Goal: Task Accomplishment & Management: Complete application form

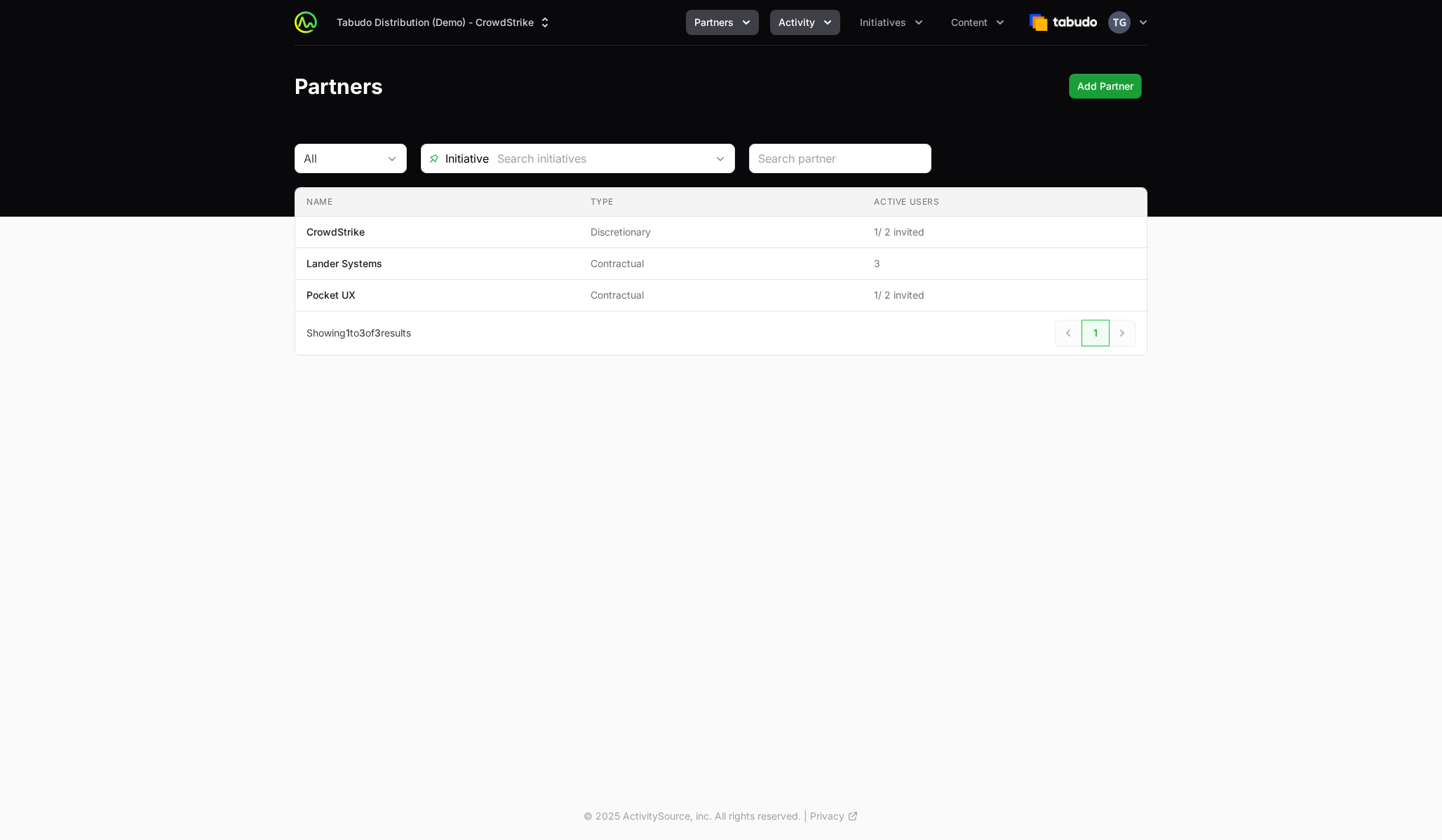
click at [810, 16] on span "Activity" at bounding box center [796, 22] width 36 height 14
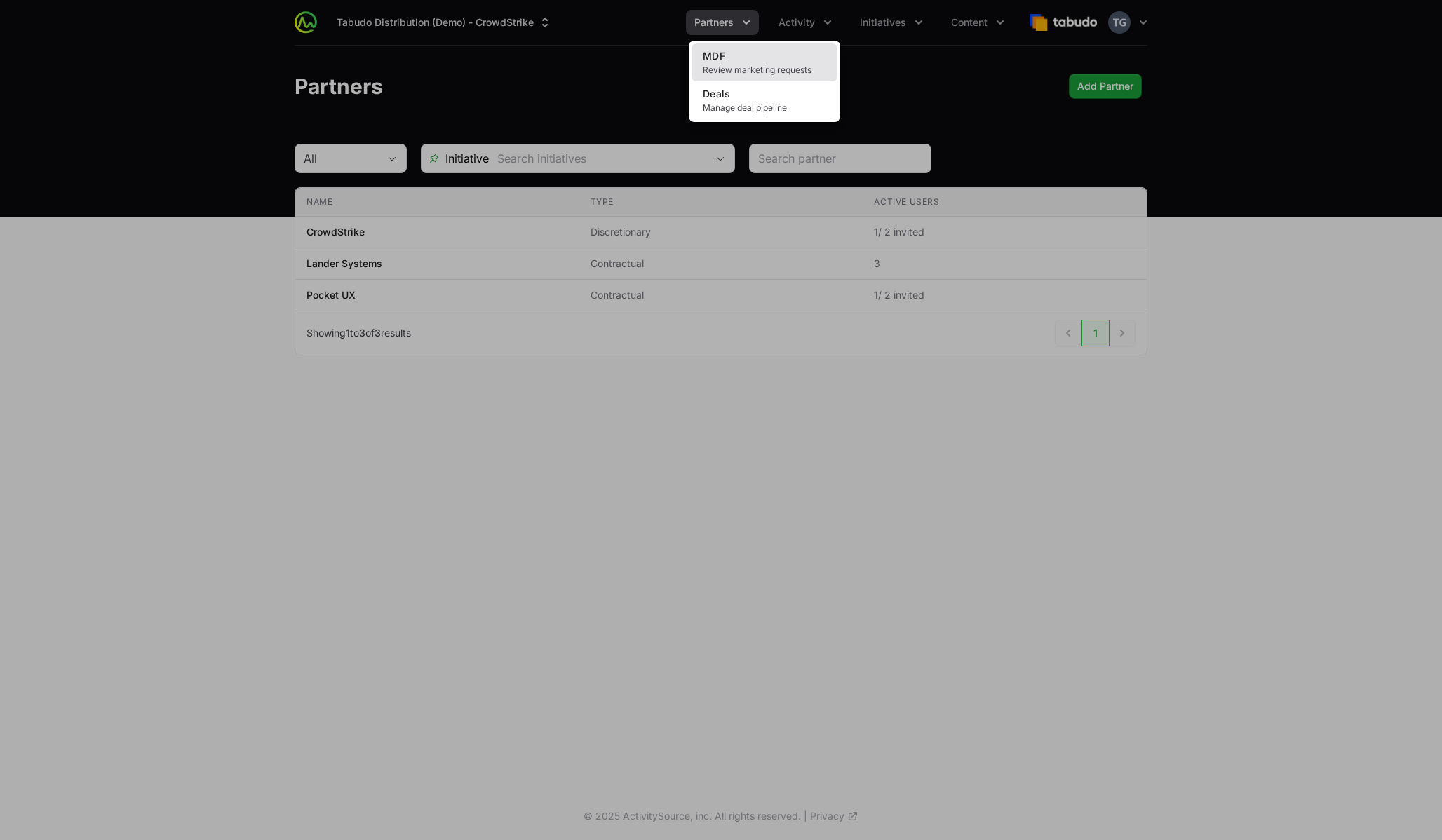
click at [775, 60] on link "MDF Review marketing requests" at bounding box center [764, 62] width 146 height 38
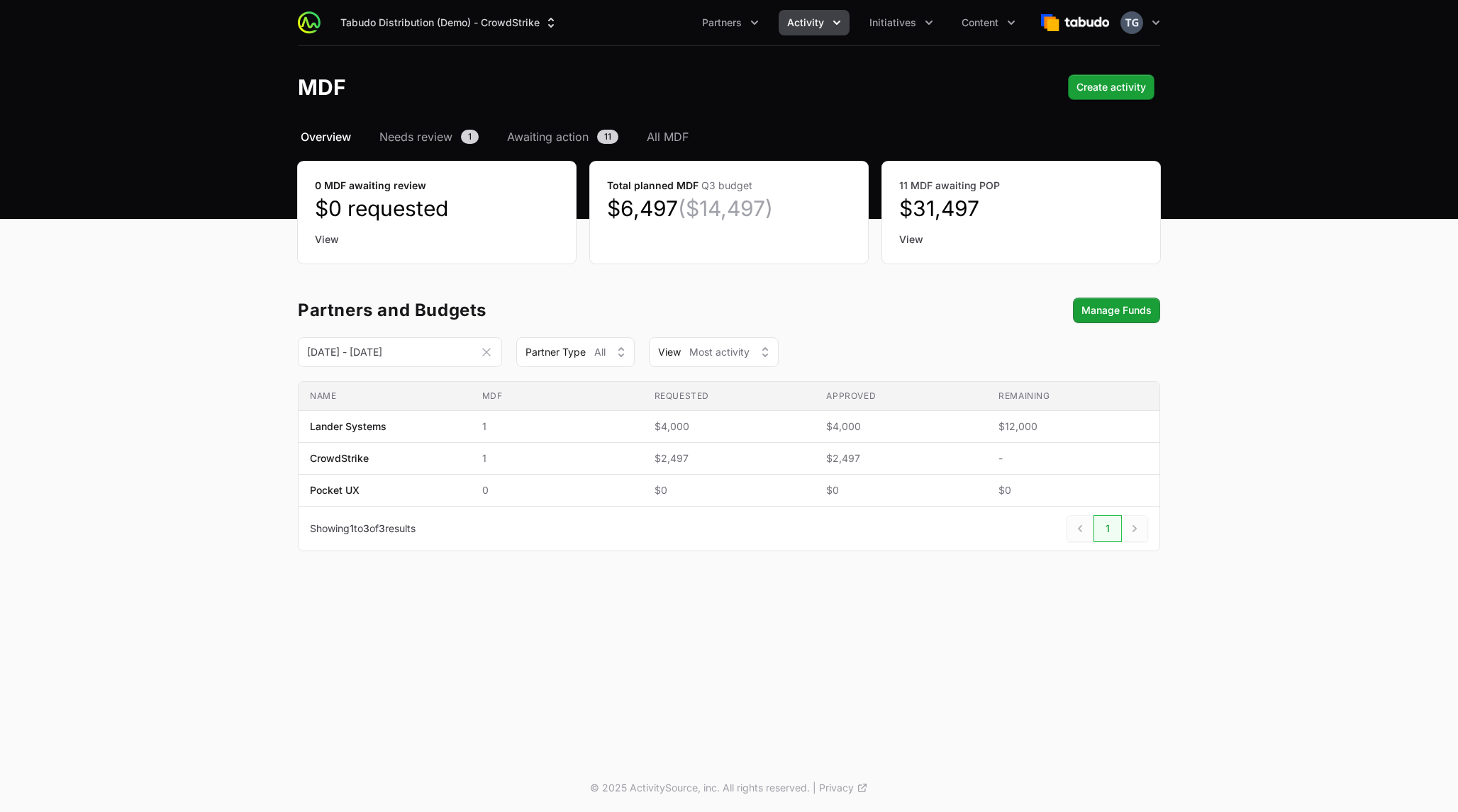
click at [809, 22] on span "Activity" at bounding box center [805, 22] width 37 height 14
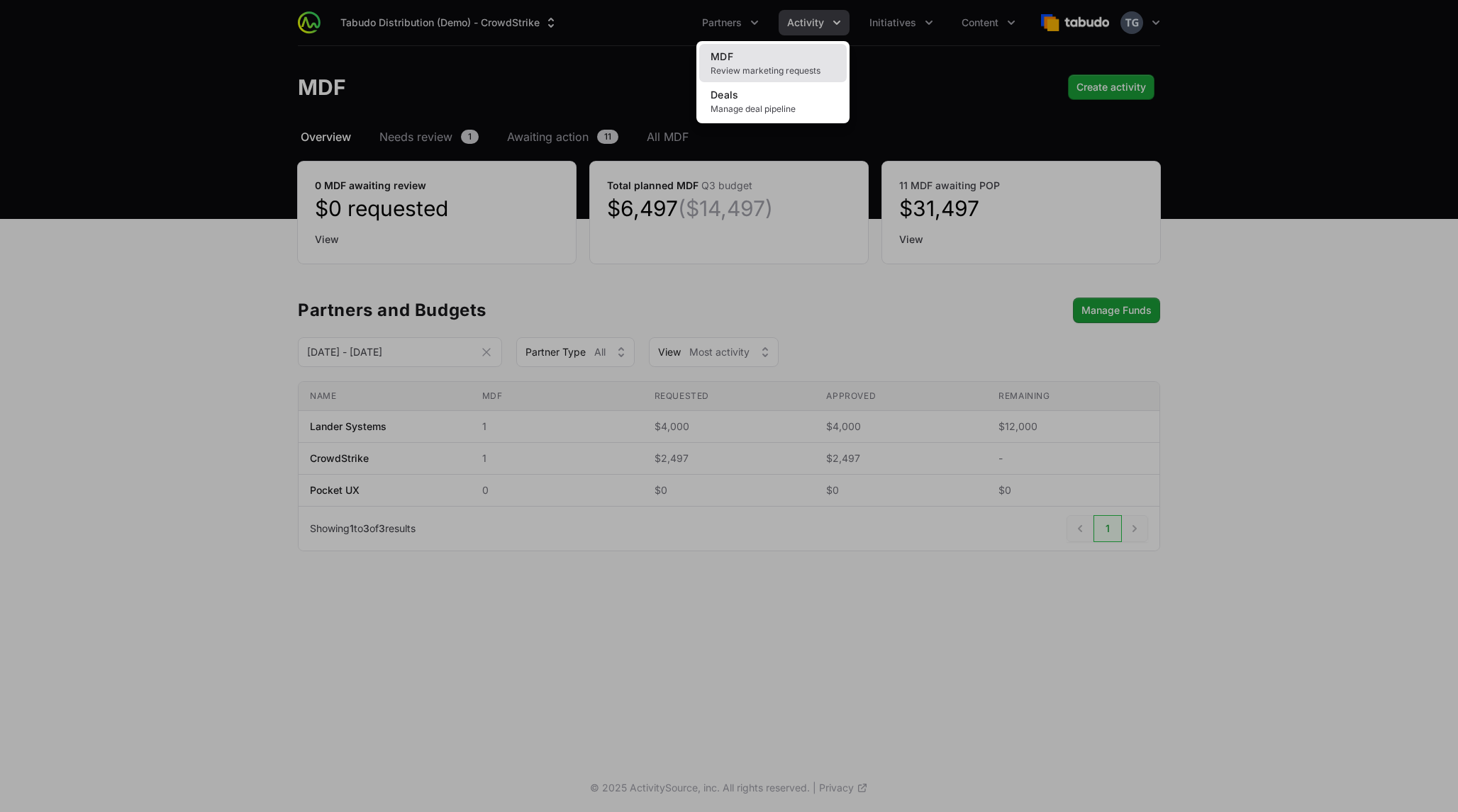
click at [778, 73] on span "Review marketing requests" at bounding box center [773, 70] width 125 height 11
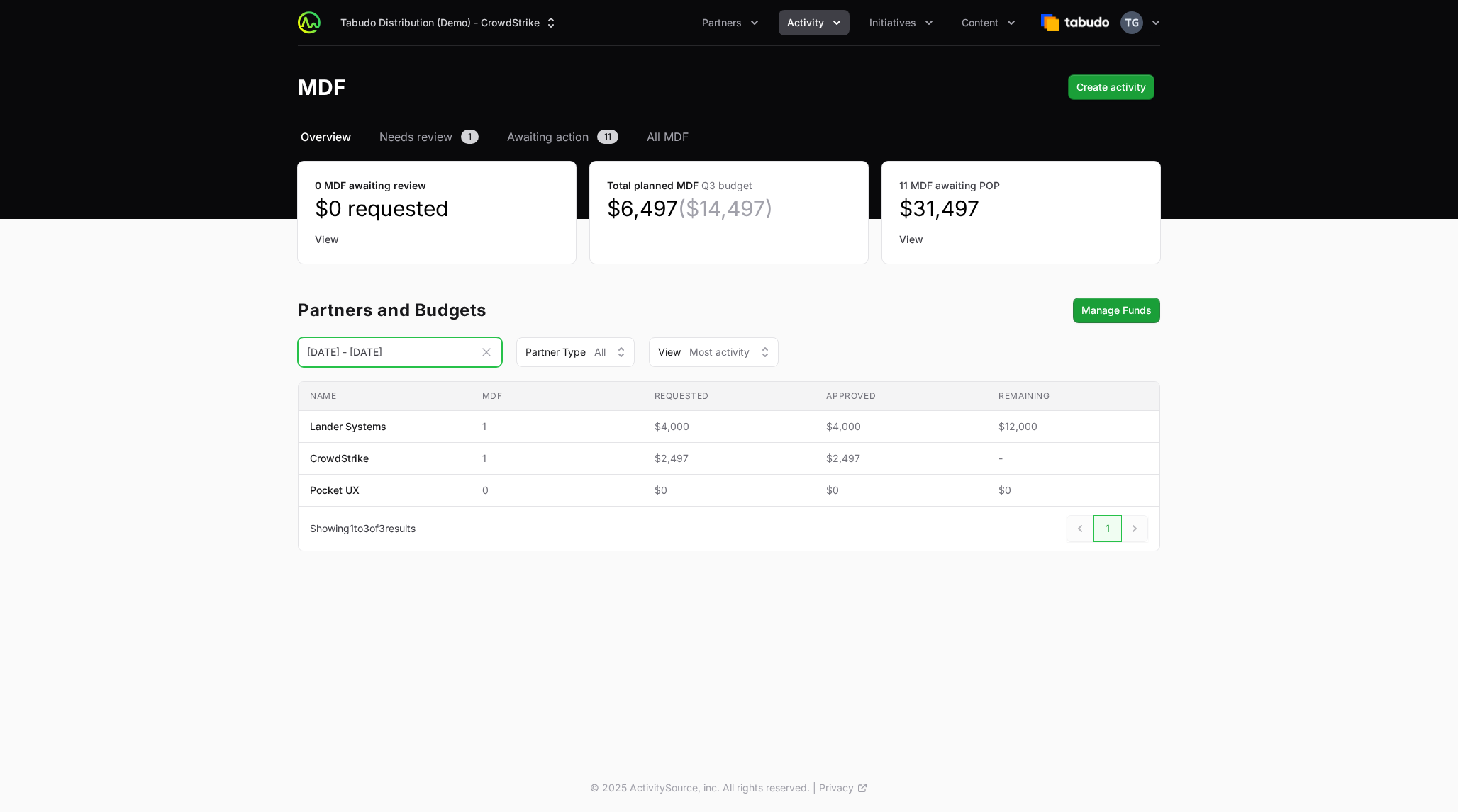
click at [422, 351] on input "[DATE] - [DATE]" at bounding box center [399, 352] width 204 height 30
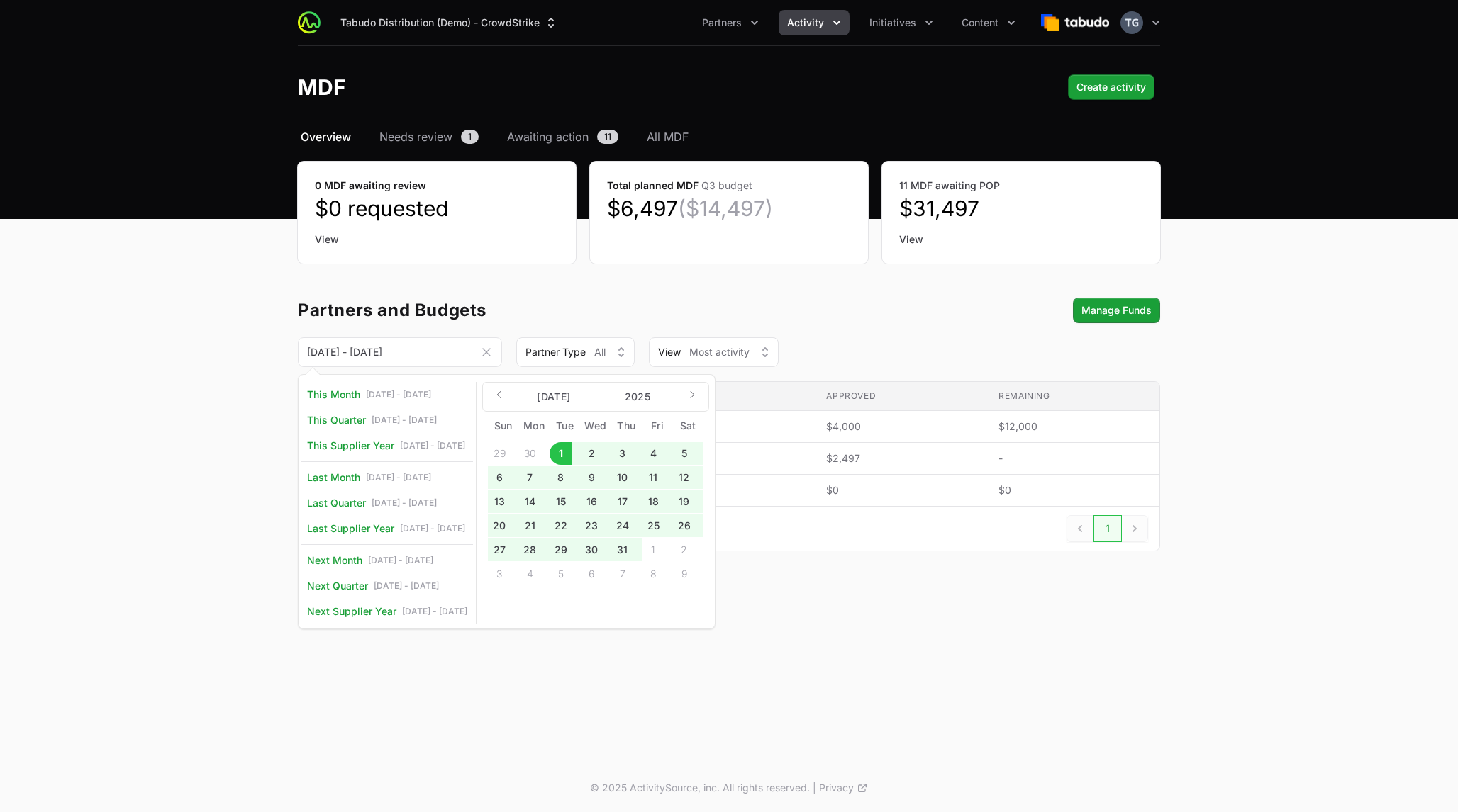
click at [263, 336] on main "Select a tab Overview Needs review Awaiting action All MDF Overview Needs revie…" at bounding box center [729, 357] width 1458 height 457
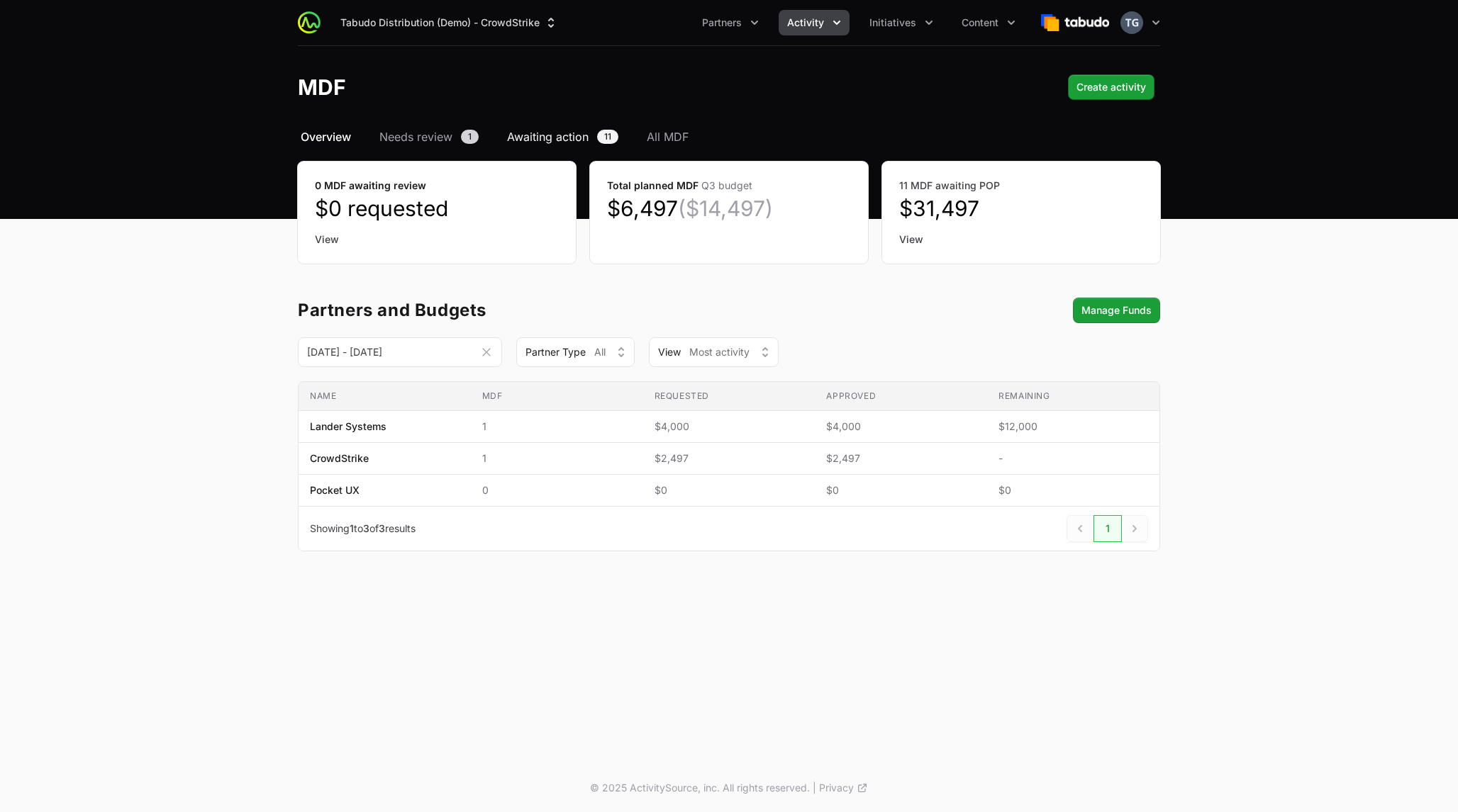
click at [551, 129] on span "Awaiting action" at bounding box center [548, 137] width 82 height 17
click at [658, 136] on span "All MDF" at bounding box center [668, 137] width 42 height 17
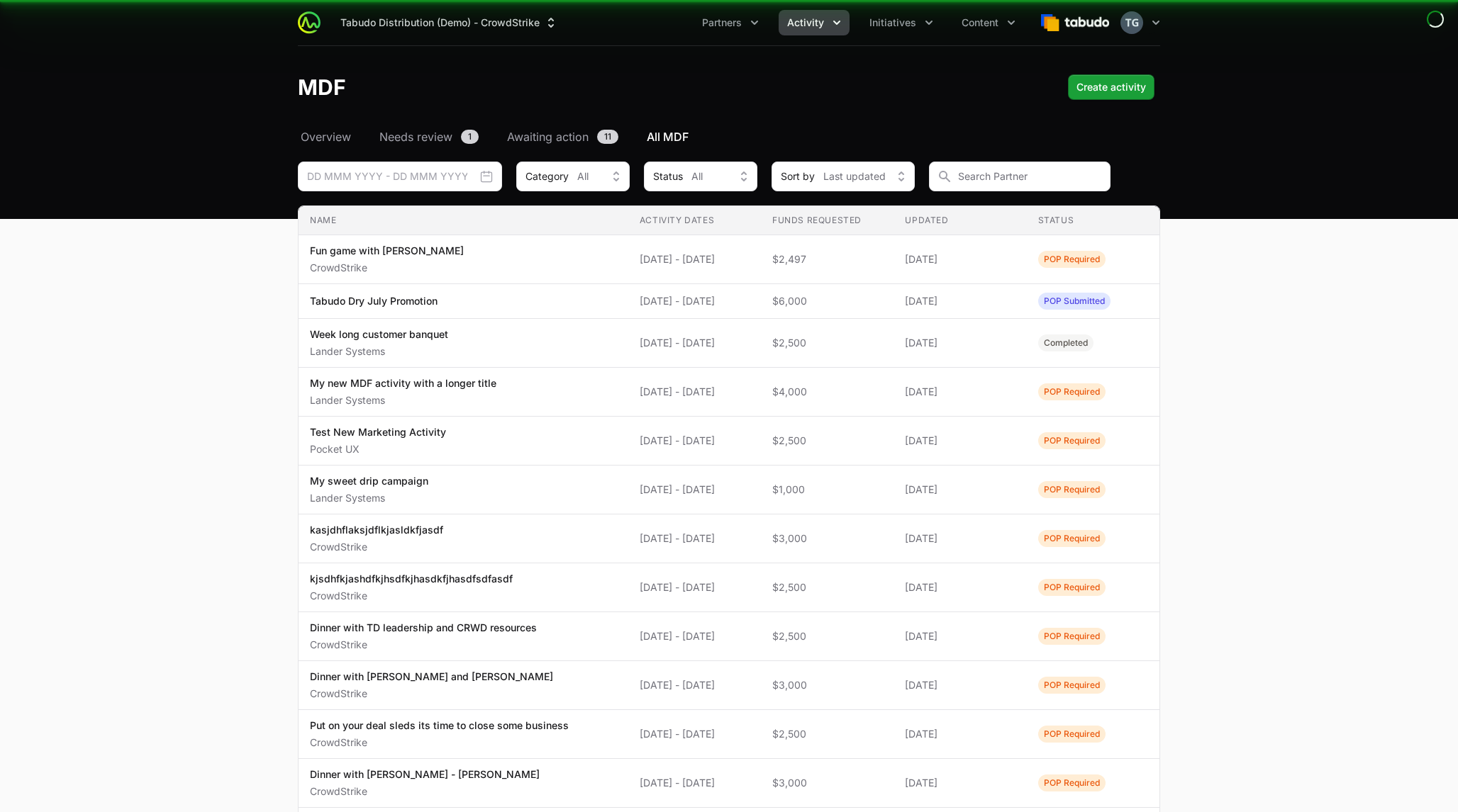
click at [674, 138] on span "All MDF" at bounding box center [668, 137] width 42 height 17
click at [459, 184] on input "Date range picker" at bounding box center [399, 176] width 204 height 30
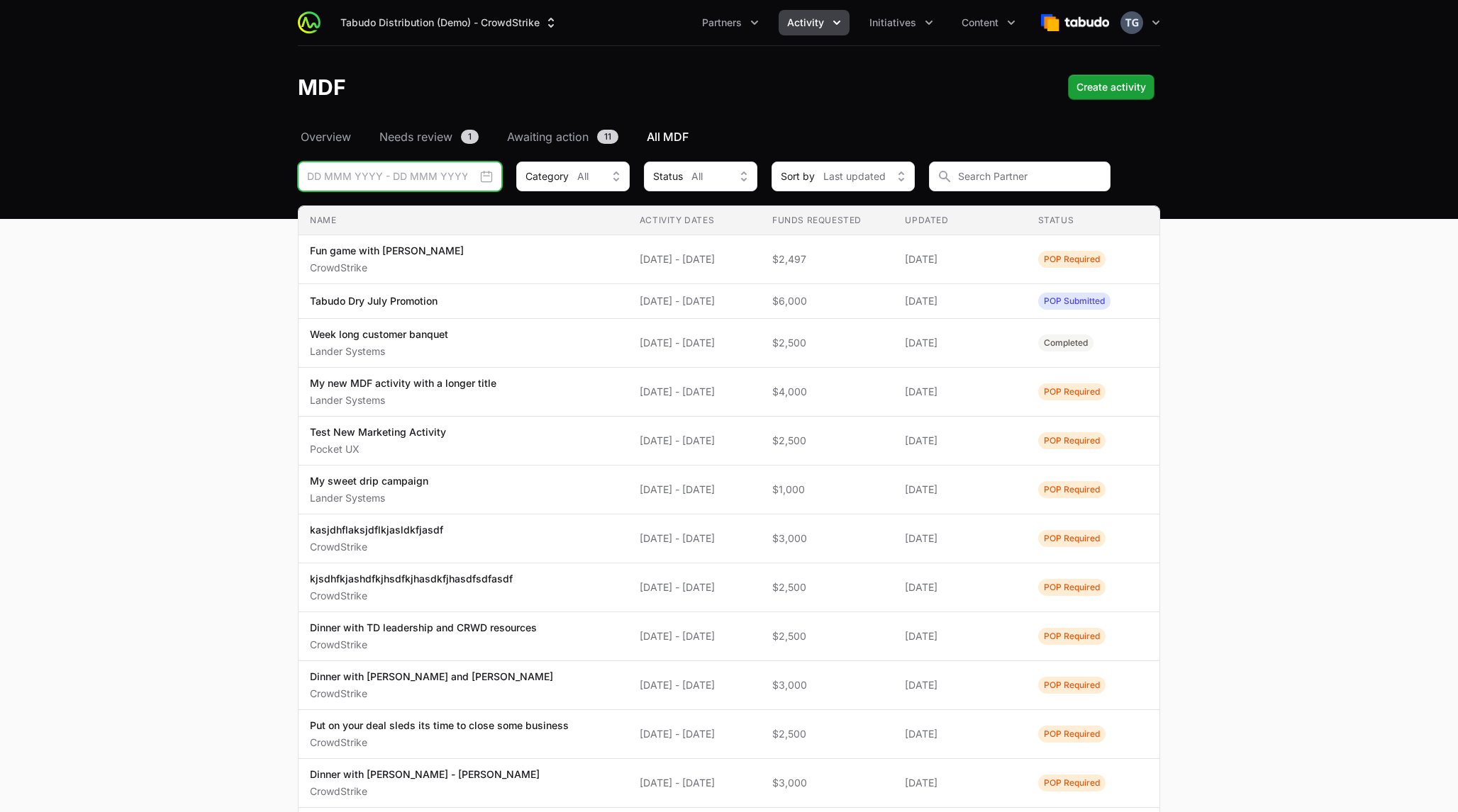
click at [313, 176] on input "Date range picker" at bounding box center [399, 176] width 204 height 30
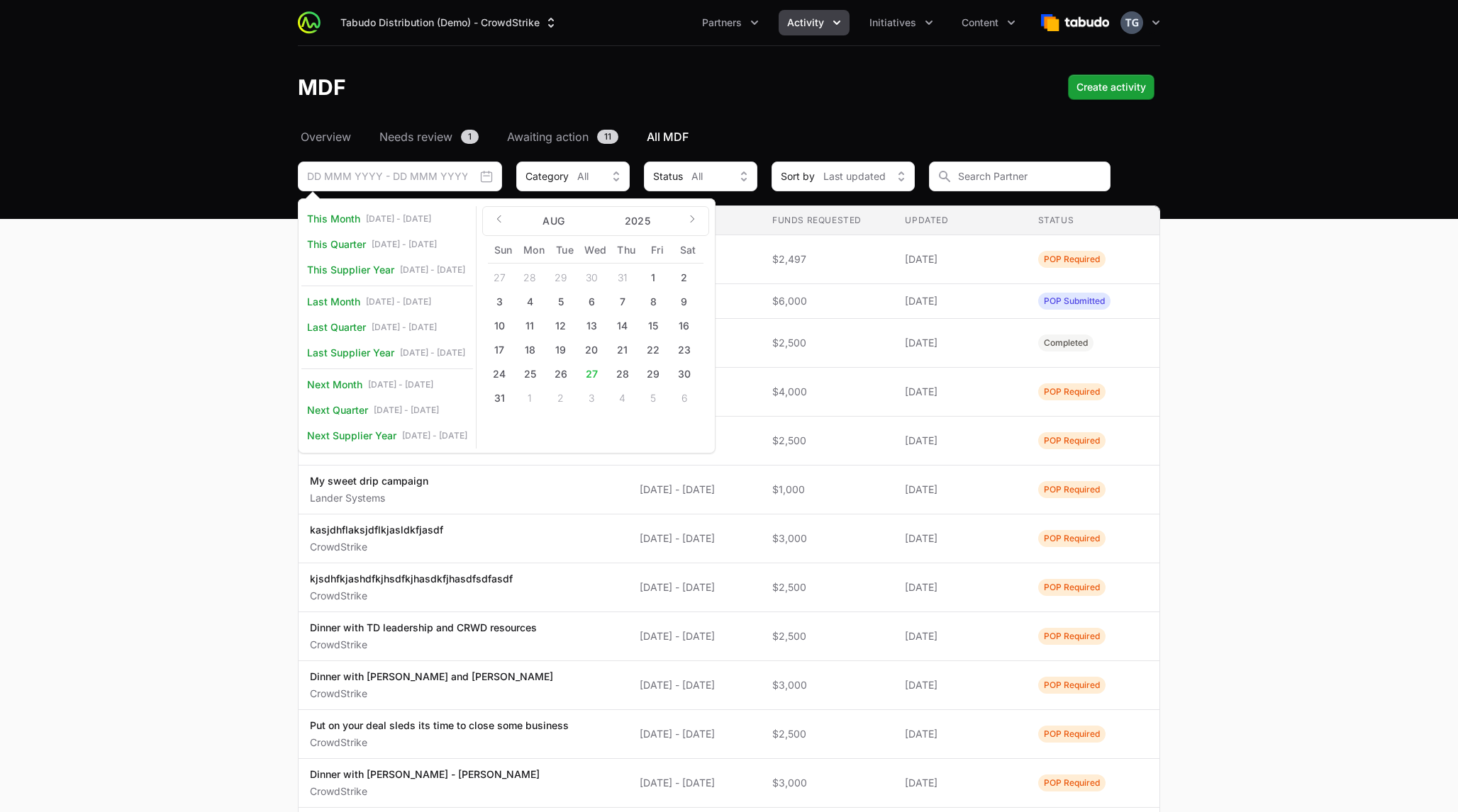
click at [1264, 340] on main "Select a tab Overview Needs review Awaiting action All MDF Overview Needs revie…" at bounding box center [729, 556] width 1458 height 856
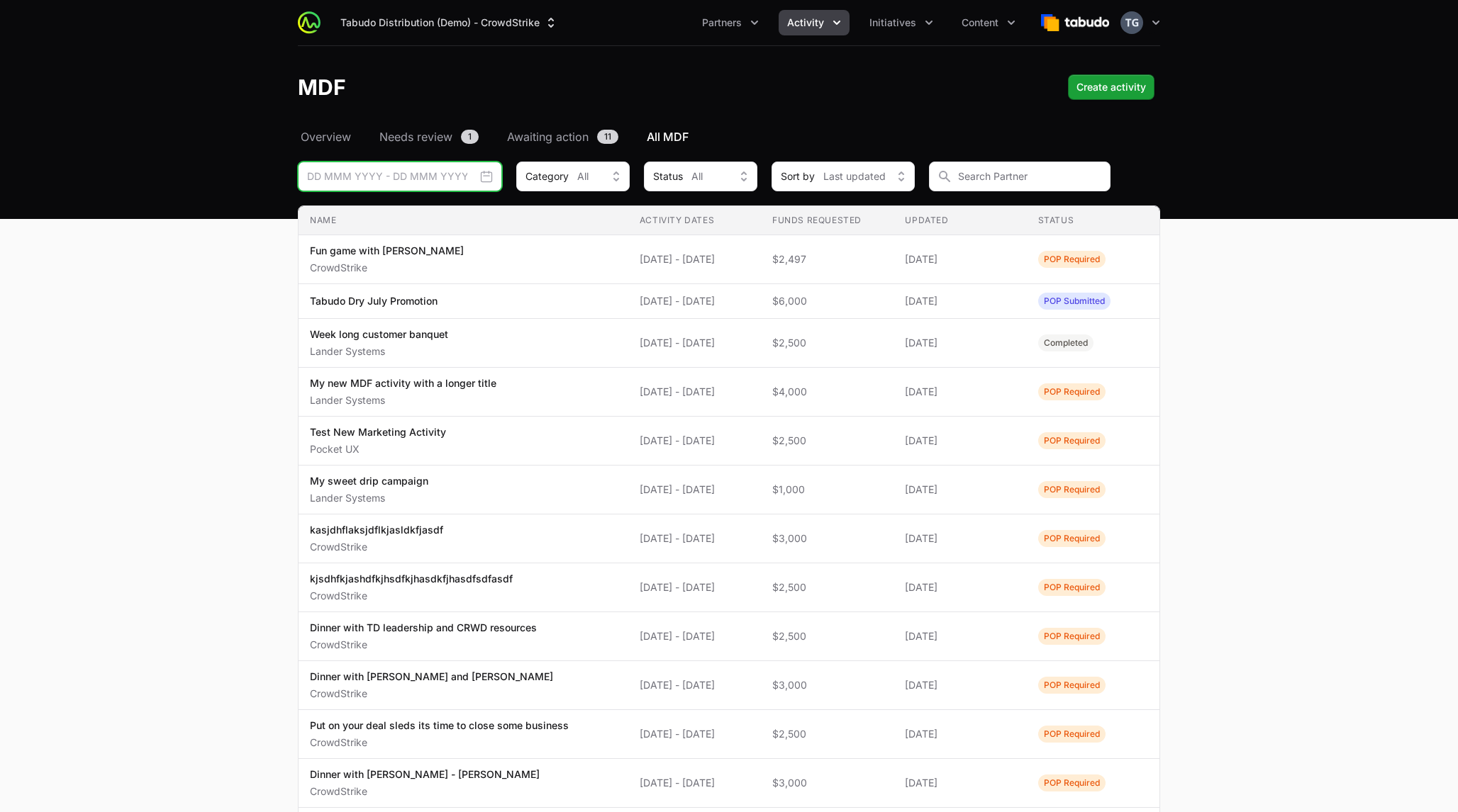
click at [411, 176] on input "Date range picker" at bounding box center [399, 176] width 204 height 30
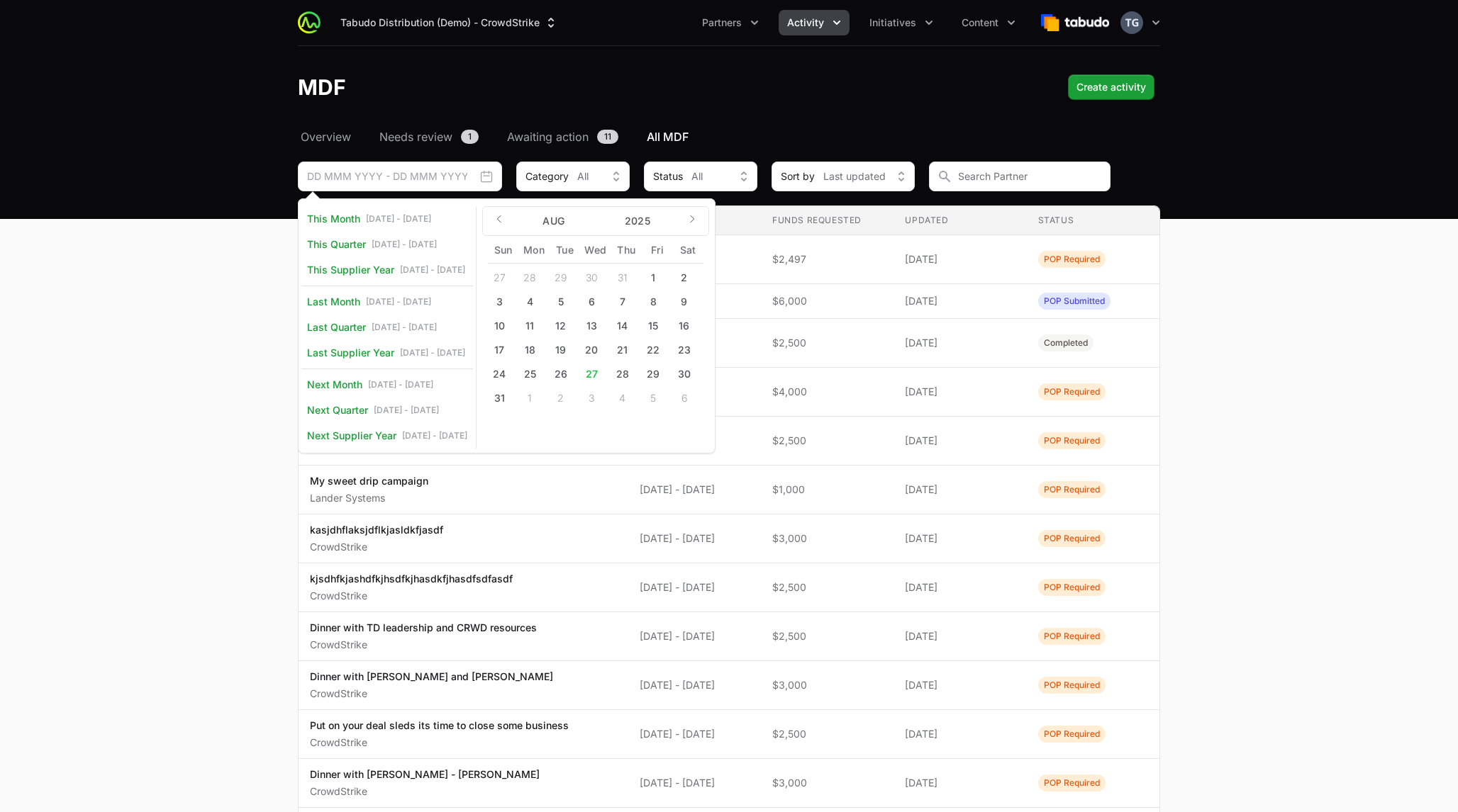
click at [172, 283] on main "Select a tab Overview Needs review Awaiting action All MDF Overview Needs revie…" at bounding box center [729, 556] width 1458 height 856
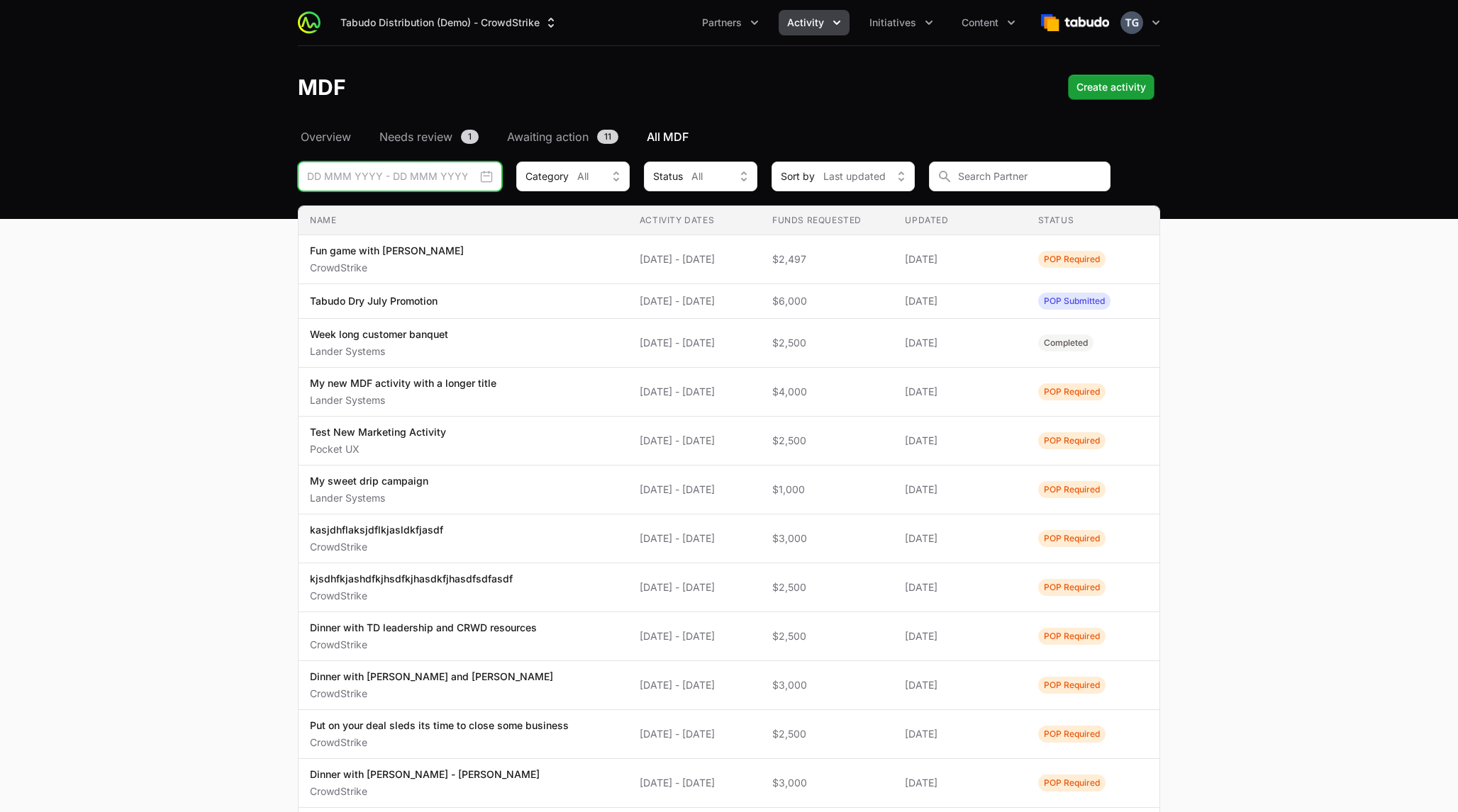
click at [426, 175] on input "Date range picker" at bounding box center [399, 176] width 204 height 30
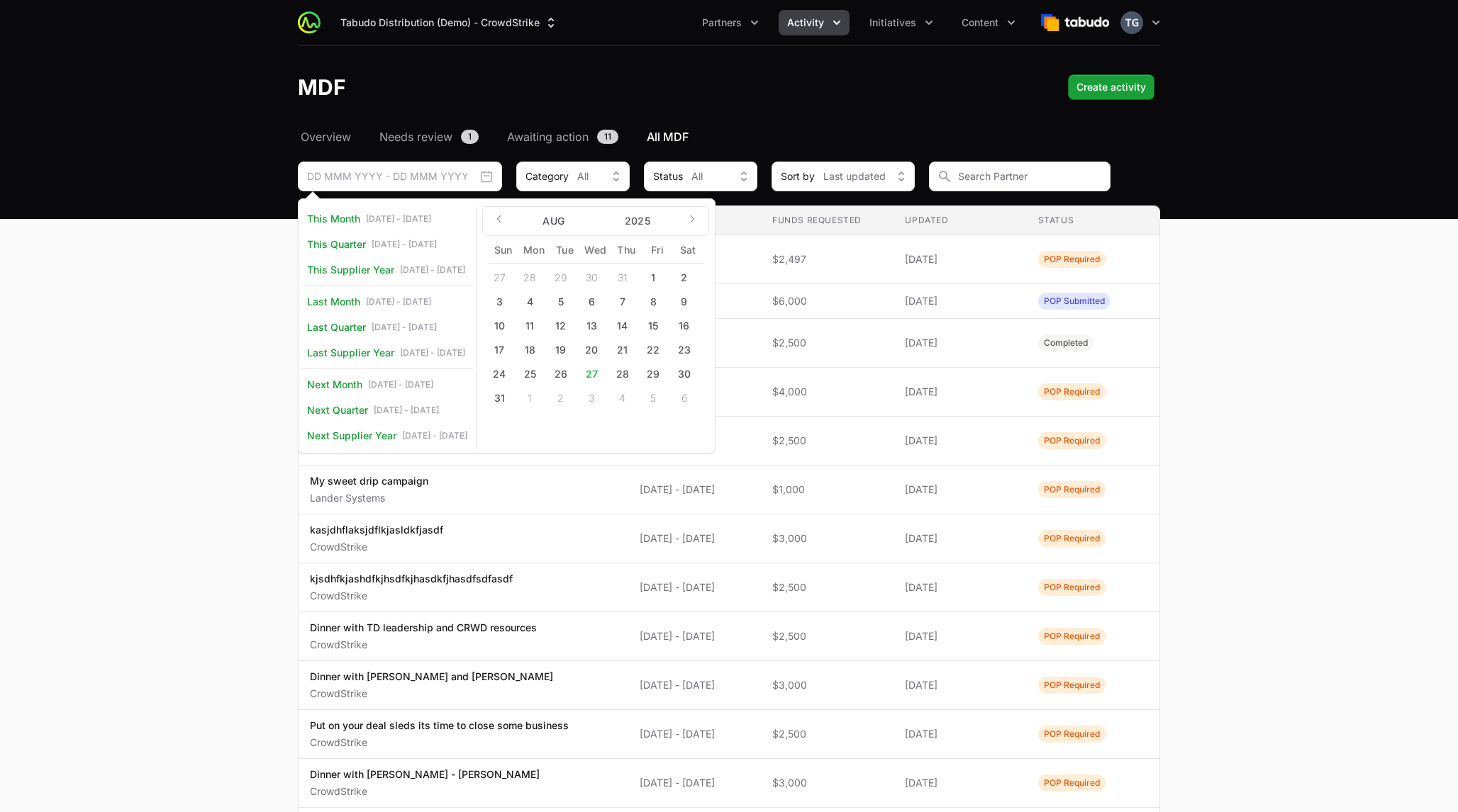
click at [398, 77] on div "MDF Create activity" at bounding box center [729, 87] width 863 height 25
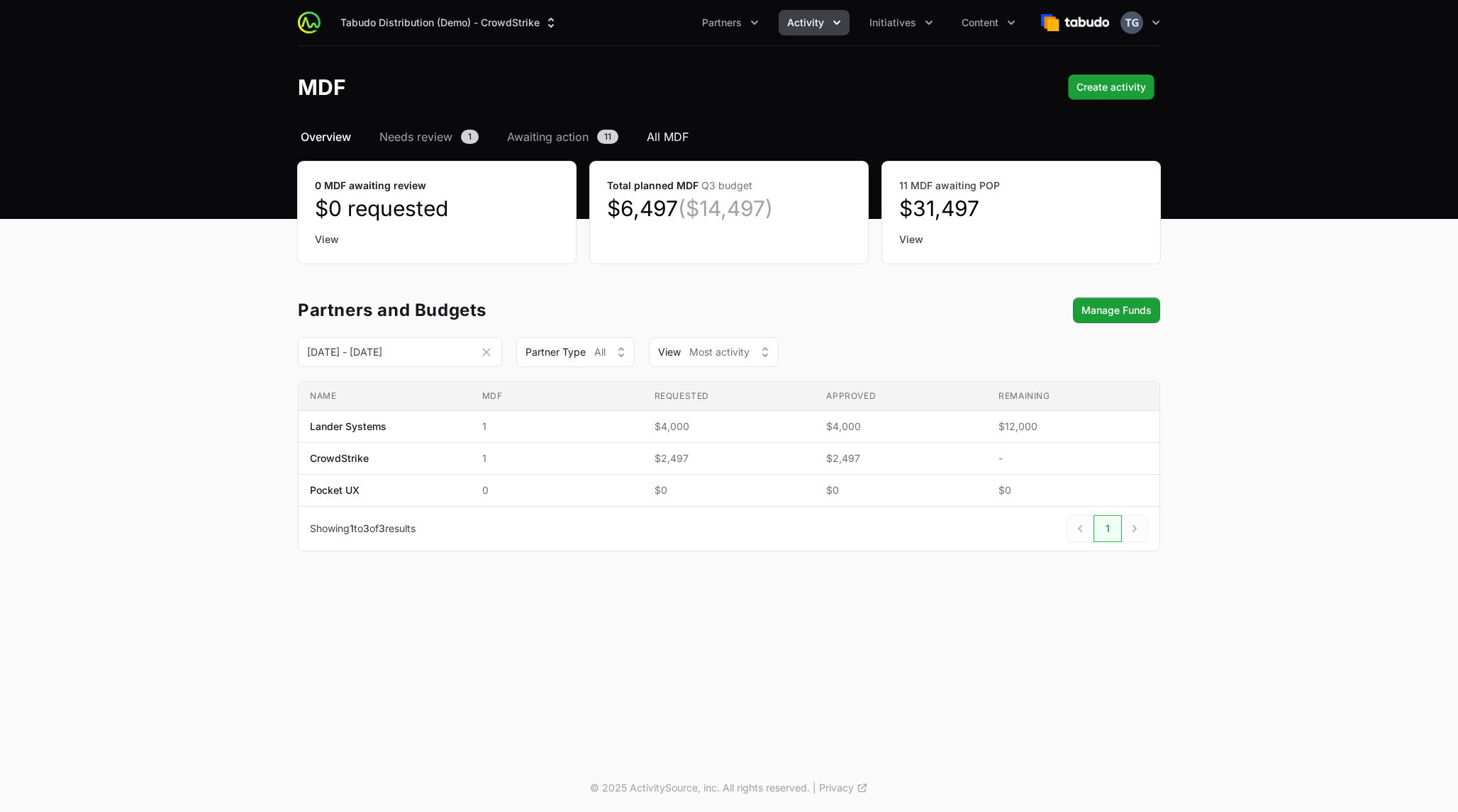
click at [673, 141] on span "All MDF" at bounding box center [668, 137] width 42 height 17
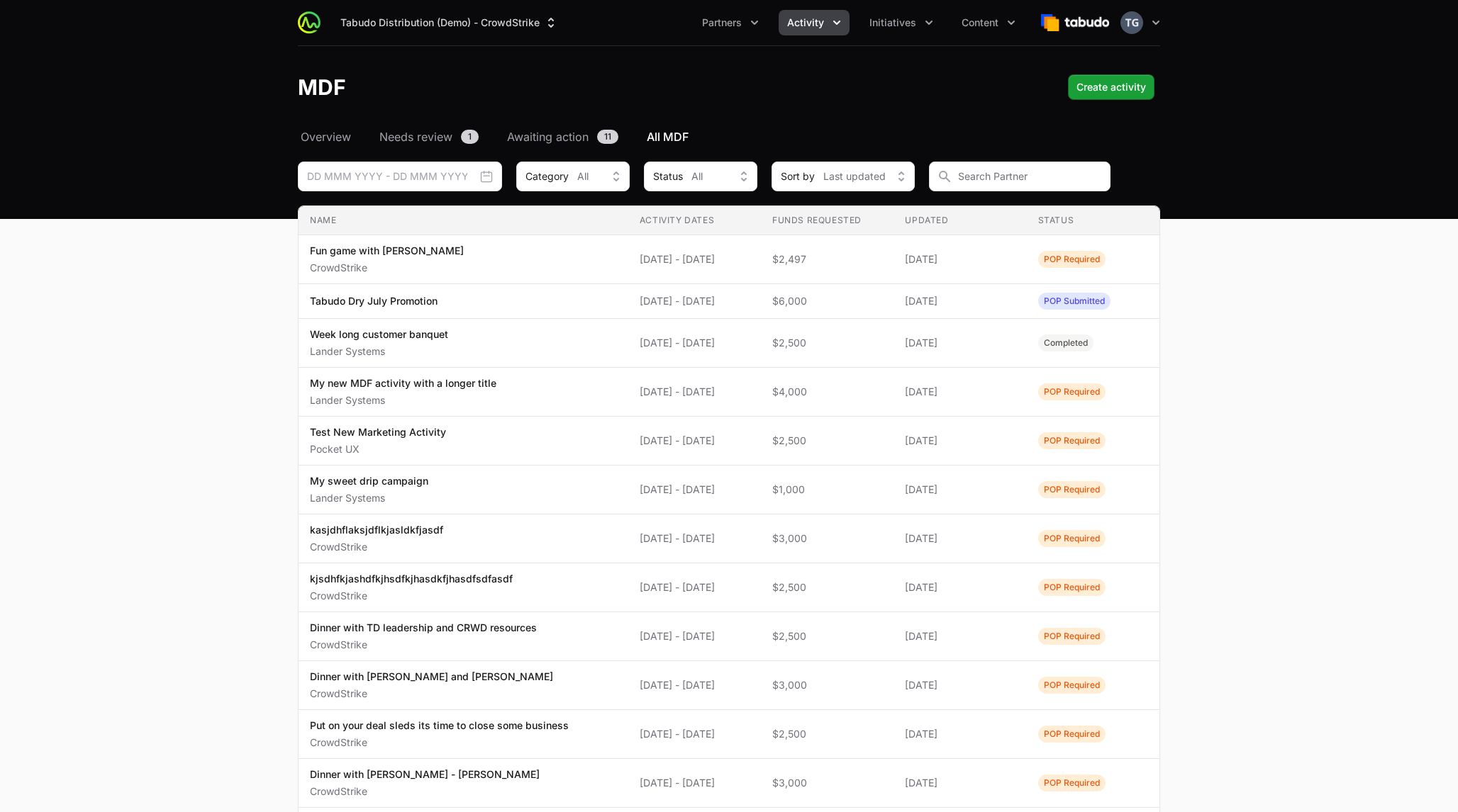
click at [250, 212] on main "Select a tab Overview Needs review Awaiting action All MDF Overview Needs revie…" at bounding box center [729, 556] width 1458 height 856
click at [541, 132] on span "Awaiting action" at bounding box center [548, 137] width 82 height 17
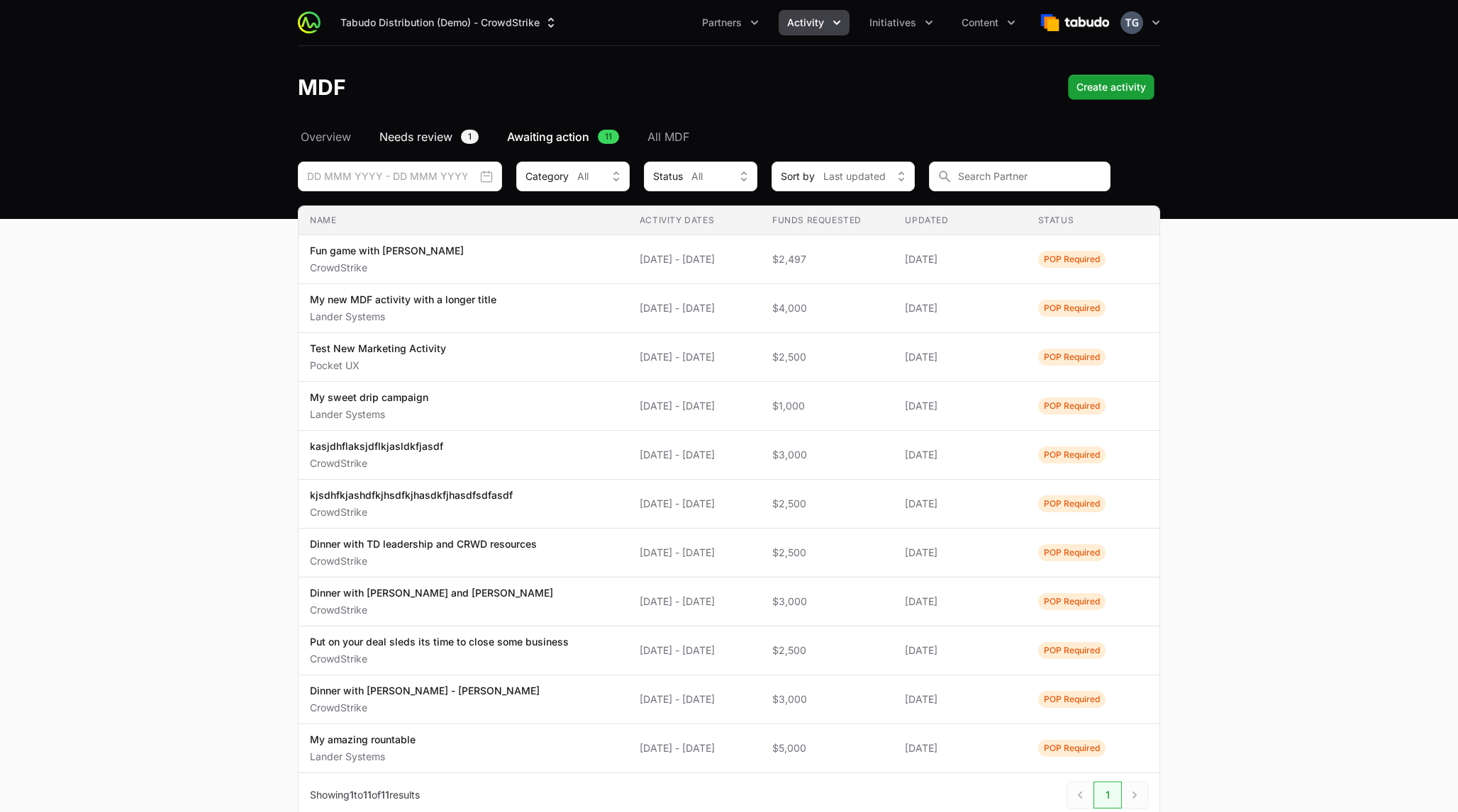
click at [421, 133] on span "Needs review" at bounding box center [416, 137] width 73 height 17
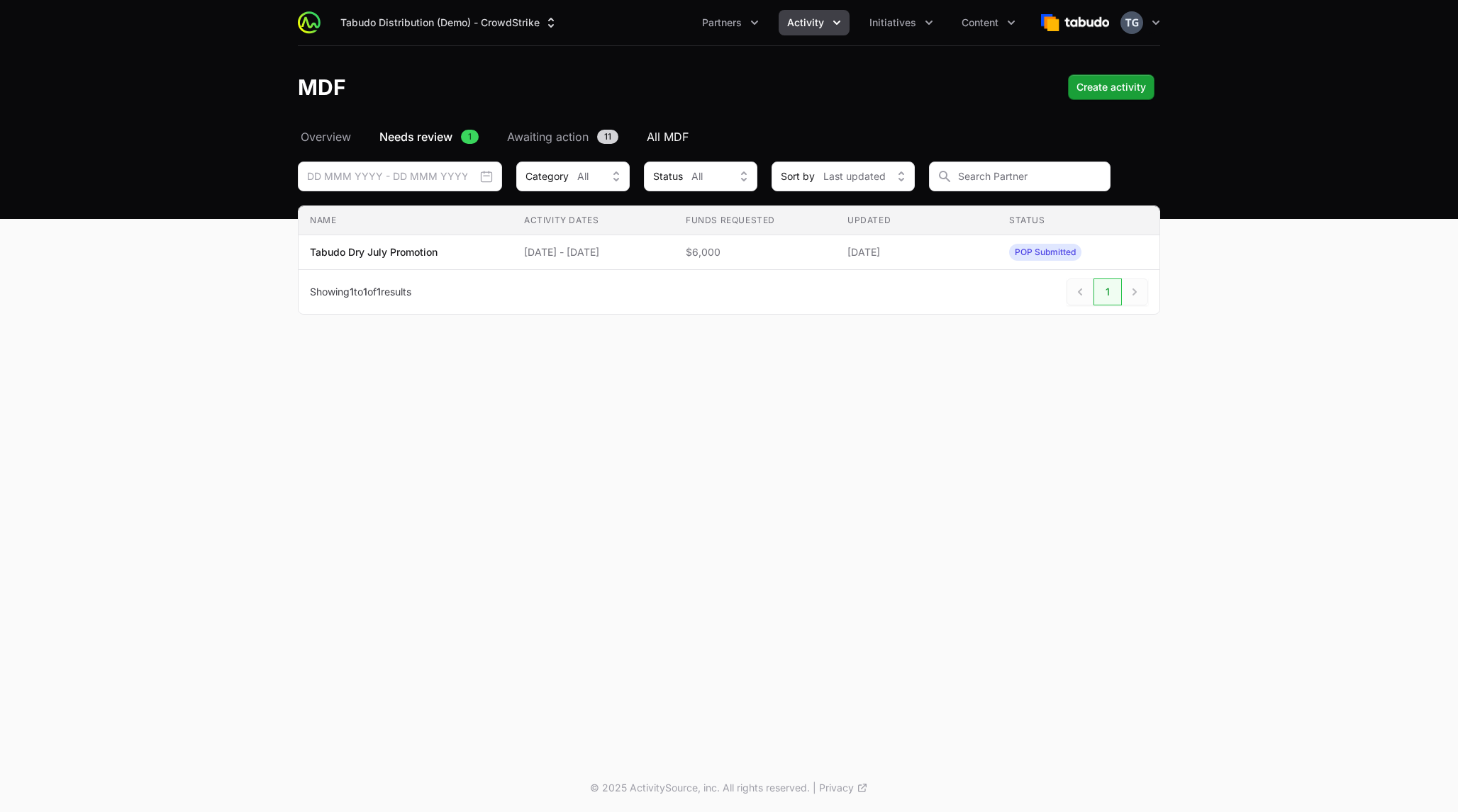
click at [669, 138] on span "All MDF" at bounding box center [668, 137] width 42 height 17
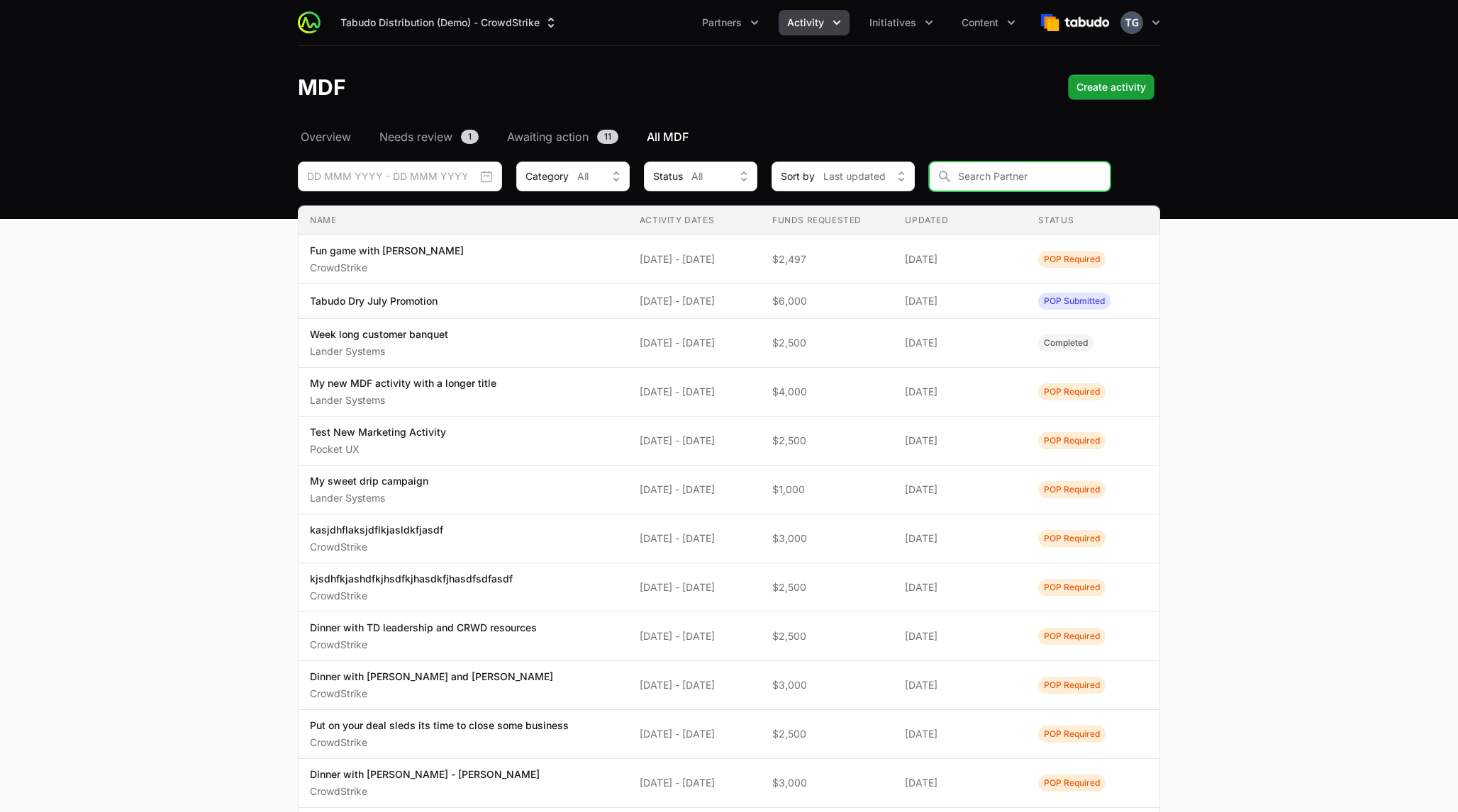
click at [1022, 170] on input "MDF Filters" at bounding box center [1020, 176] width 182 height 30
click at [845, 174] on span "Last updated" at bounding box center [854, 176] width 62 height 14
click at [846, 173] on span "Last updated" at bounding box center [854, 176] width 62 height 14
click at [709, 175] on div "Status All" at bounding box center [690, 176] width 75 height 14
click at [574, 176] on div "Category All" at bounding box center [563, 176] width 75 height 14
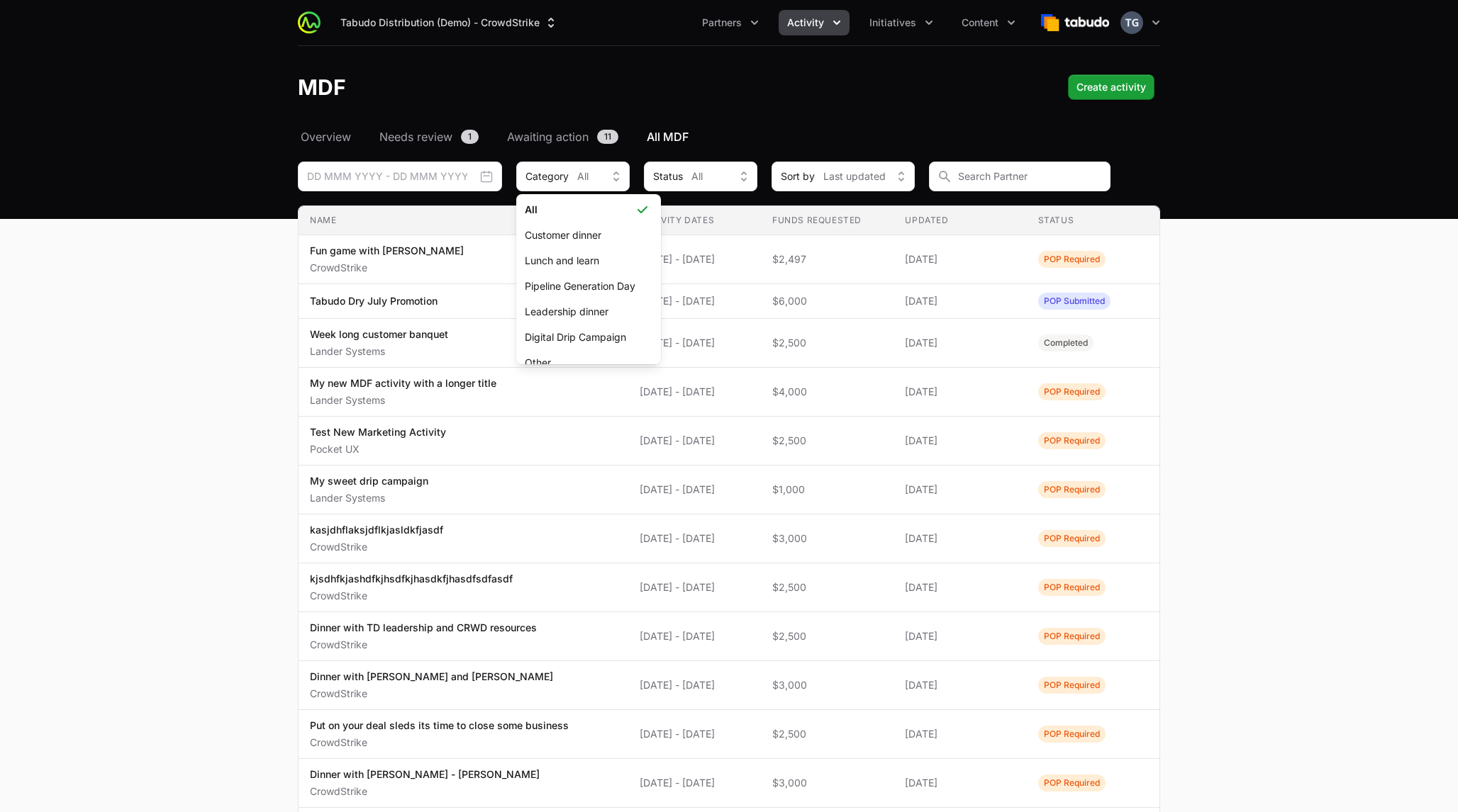
click at [759, 206] on div "Name Activity Dates Funds Requested Updated Status Name Fun game with [PERSON_N…" at bounding box center [729, 578] width 863 height 745
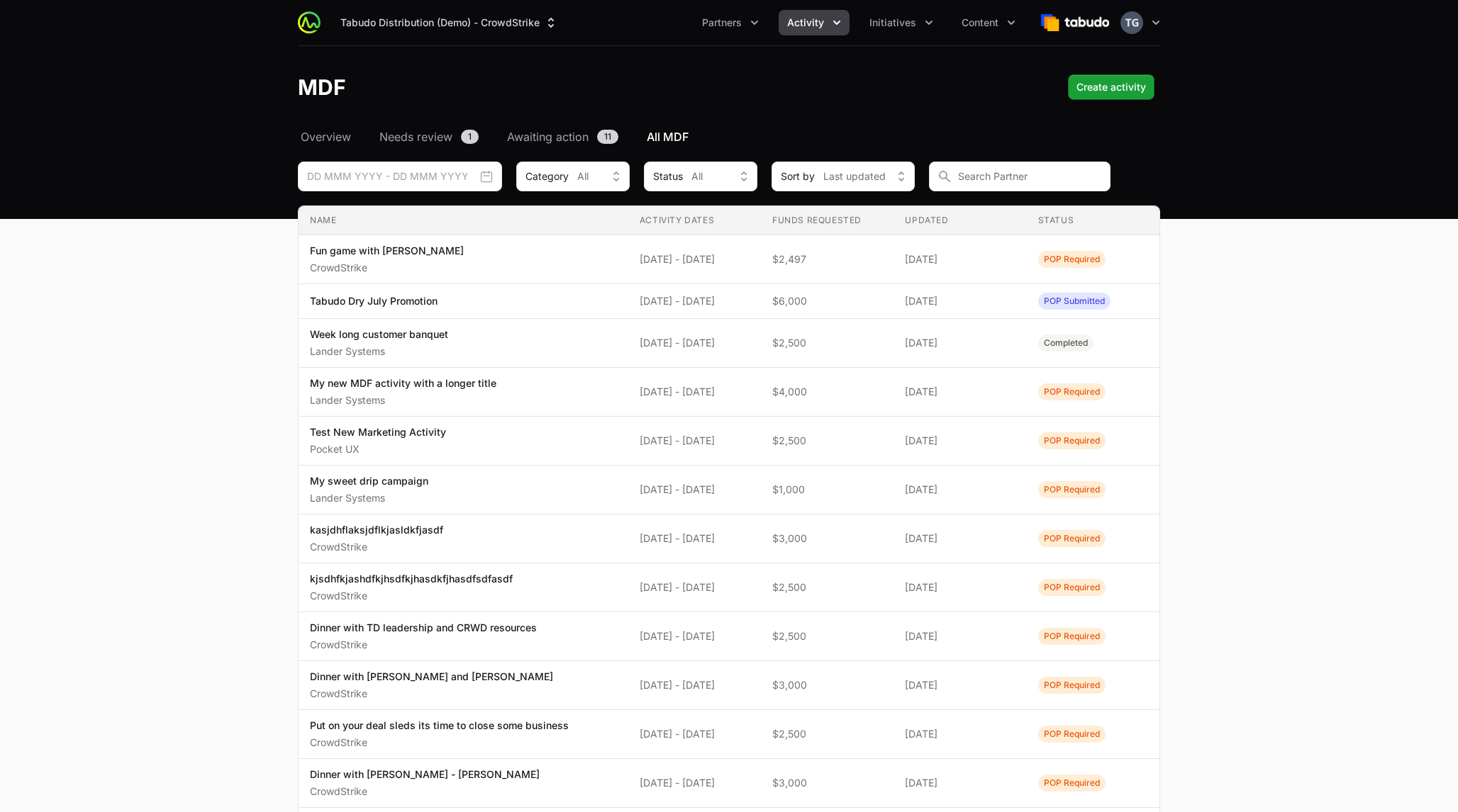
click at [665, 79] on div "MDF Create activity" at bounding box center [729, 87] width 863 height 25
click at [450, 171] on input "Date range picker" at bounding box center [399, 176] width 204 height 30
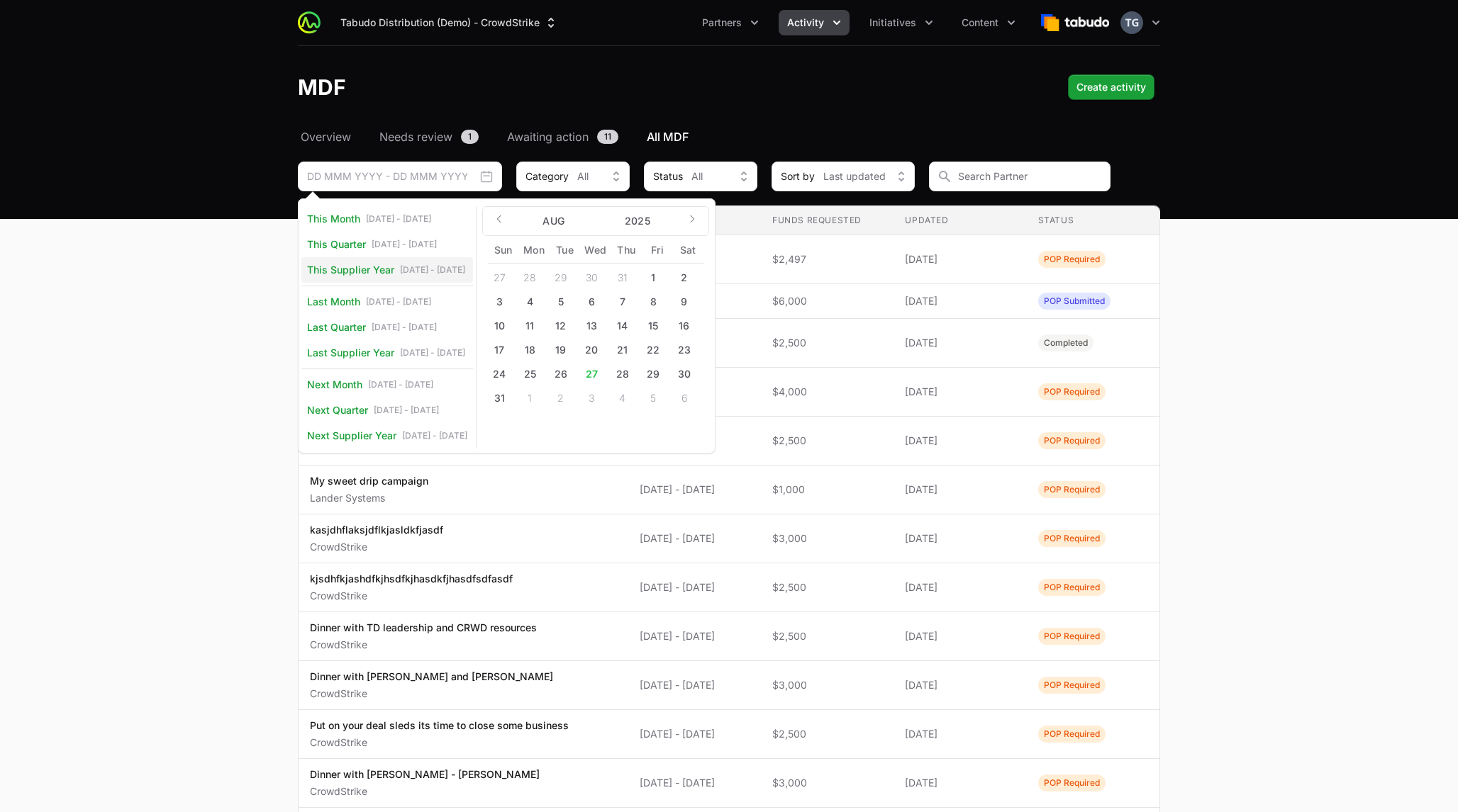
click at [361, 271] on span "This Supplier Year" at bounding box center [350, 270] width 88 height 14
type input "[DATE] - [DATE]"
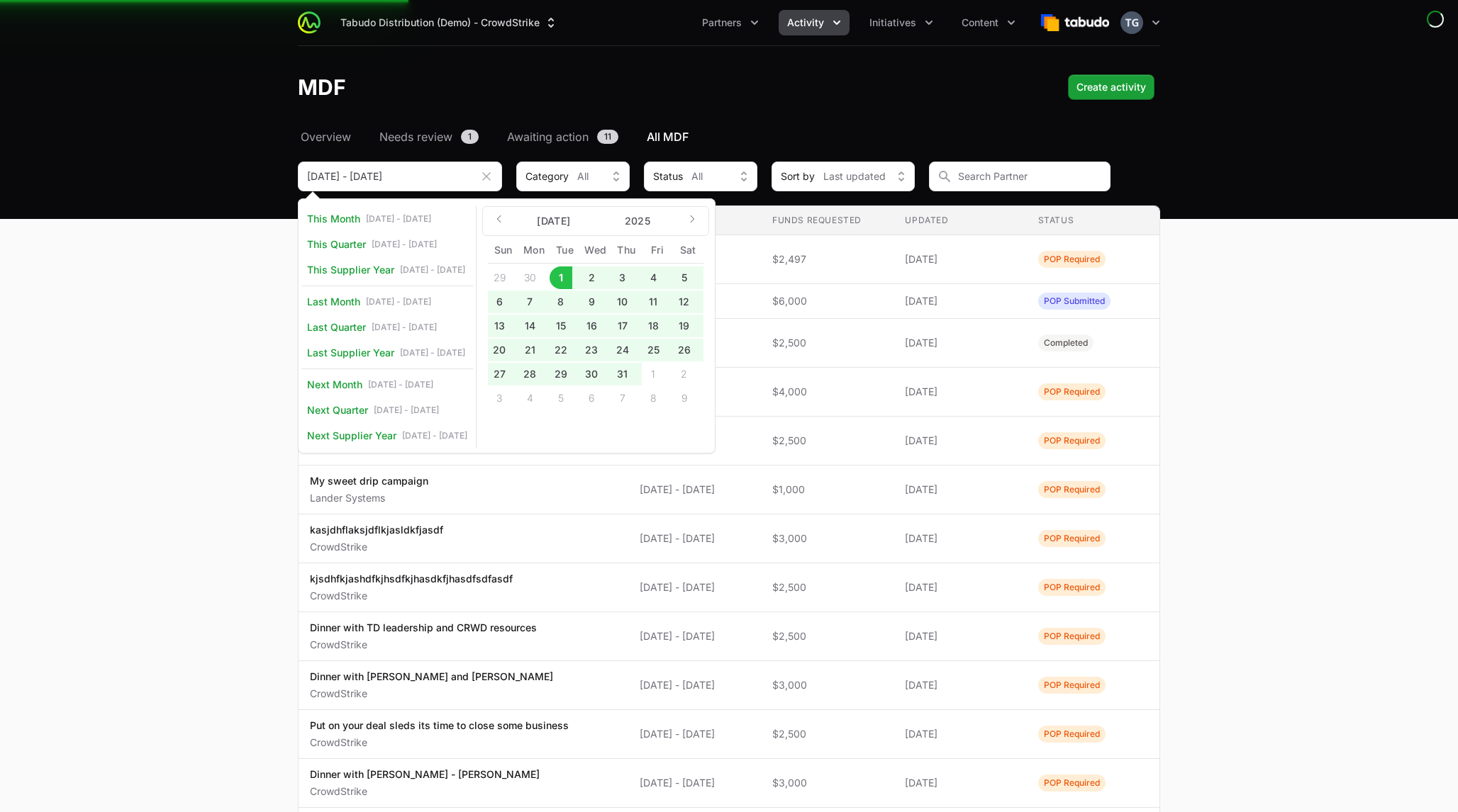
click at [253, 185] on main "Select a tab Overview Needs review Awaiting action All MDF Overview Needs revie…" at bounding box center [729, 556] width 1458 height 856
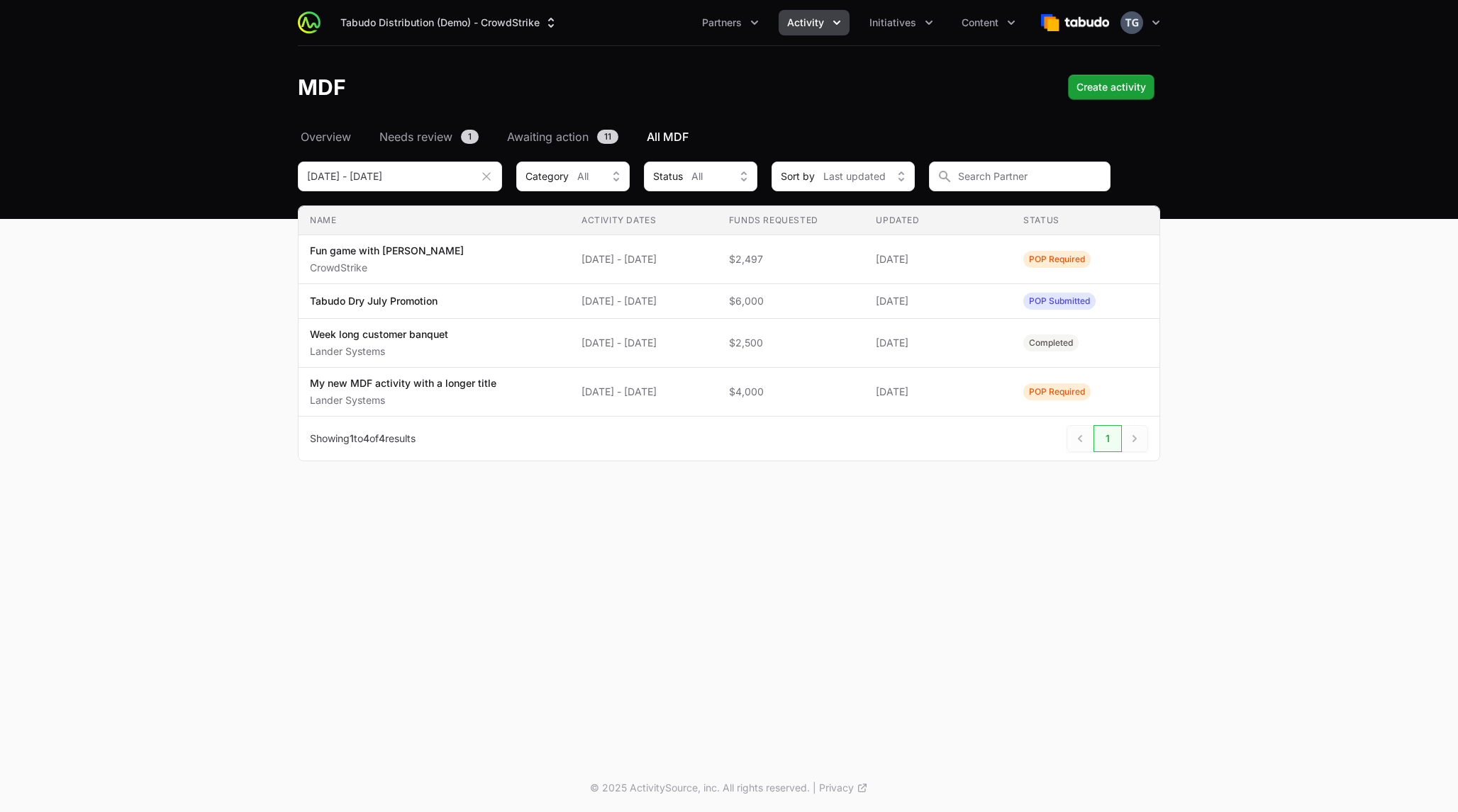
click at [576, 88] on div "MDF Create activity" at bounding box center [729, 87] width 863 height 25
click at [1219, 73] on header "MDF Create activity" at bounding box center [729, 87] width 1458 height 82
click at [817, 21] on span "Activity" at bounding box center [805, 22] width 37 height 14
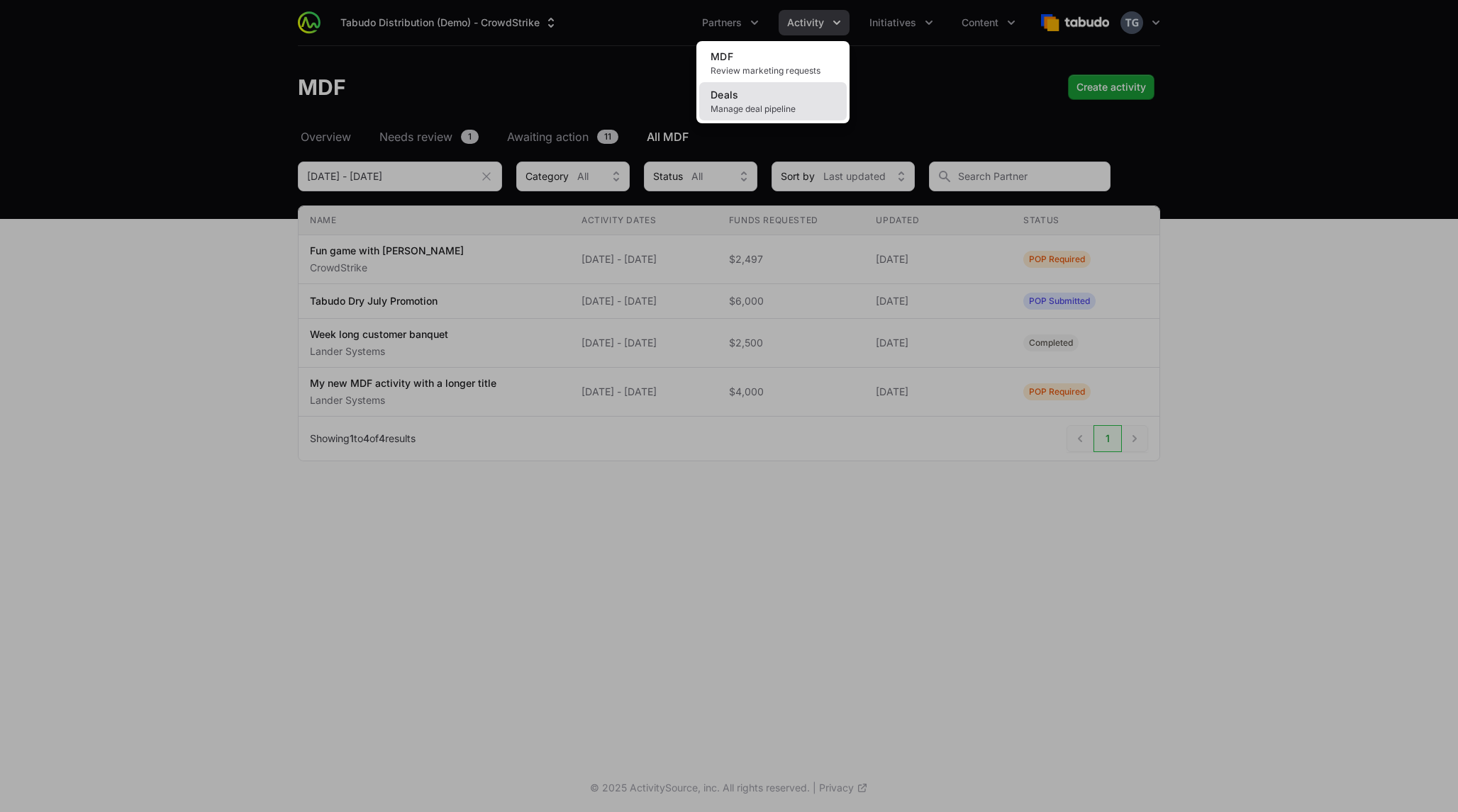
click at [803, 94] on link "Deals Manage deal pipeline" at bounding box center [773, 101] width 147 height 38
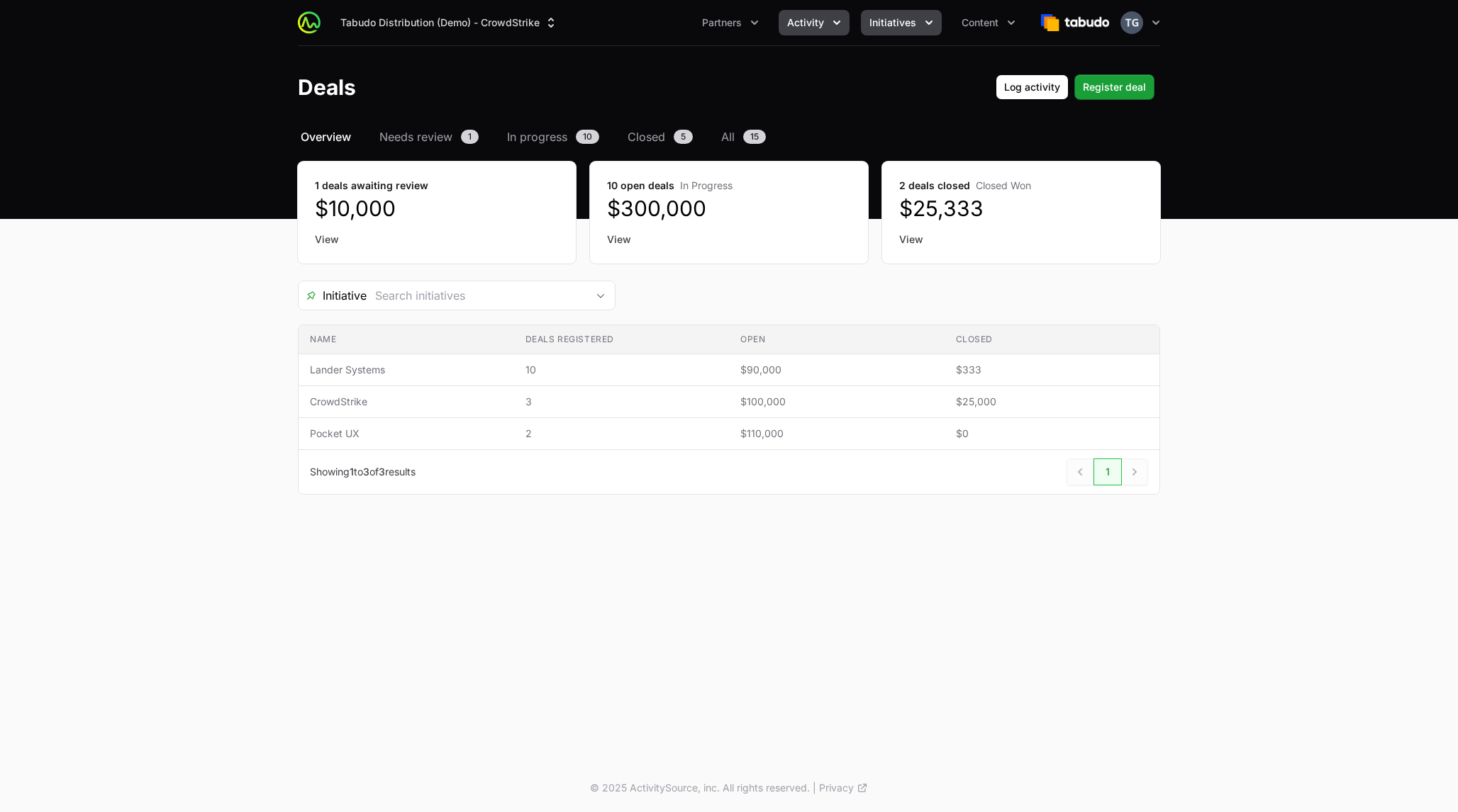
click at [915, 15] on button "Initiatives" at bounding box center [901, 22] width 81 height 25
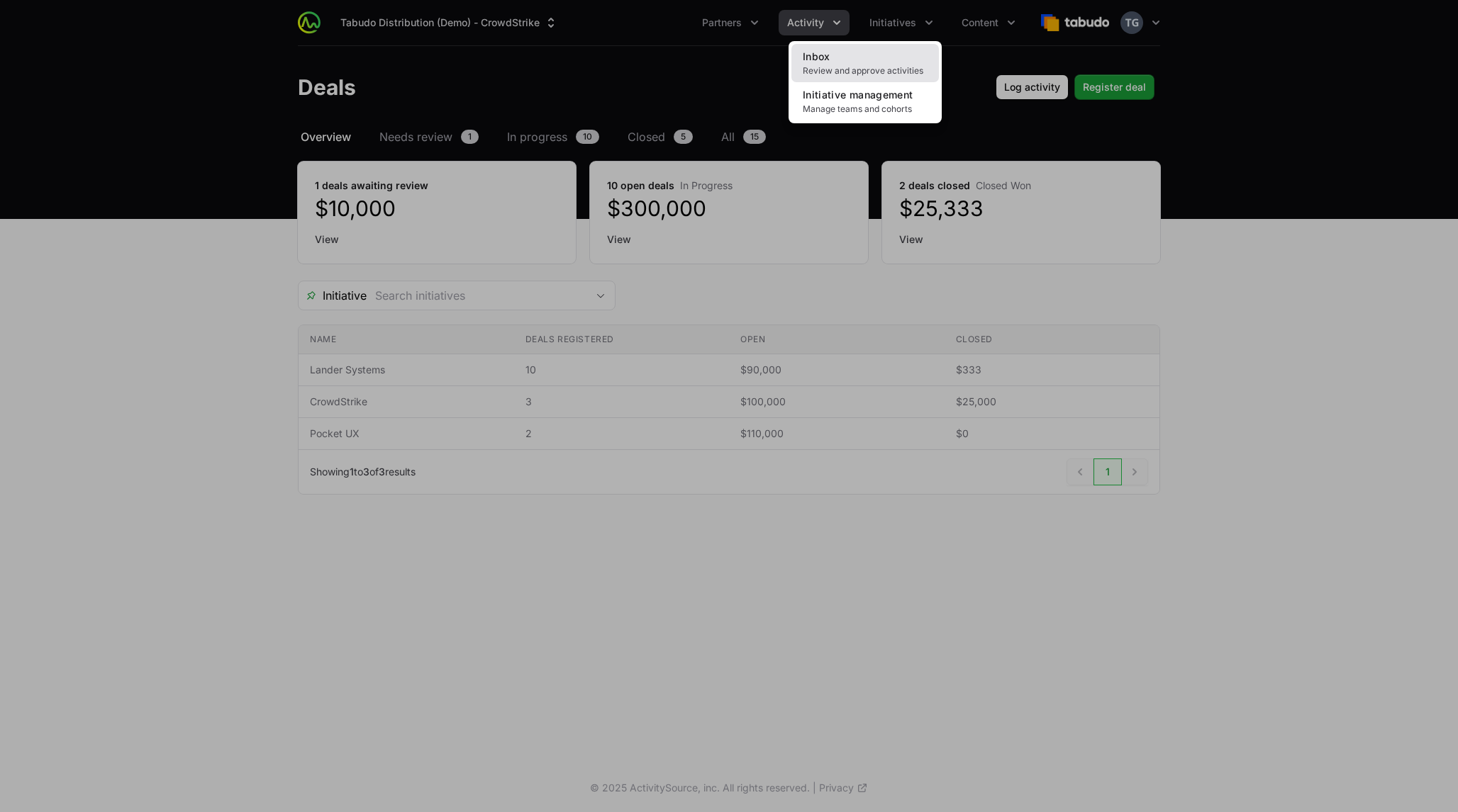
click at [877, 69] on span "Review and approve activities" at bounding box center [865, 70] width 125 height 11
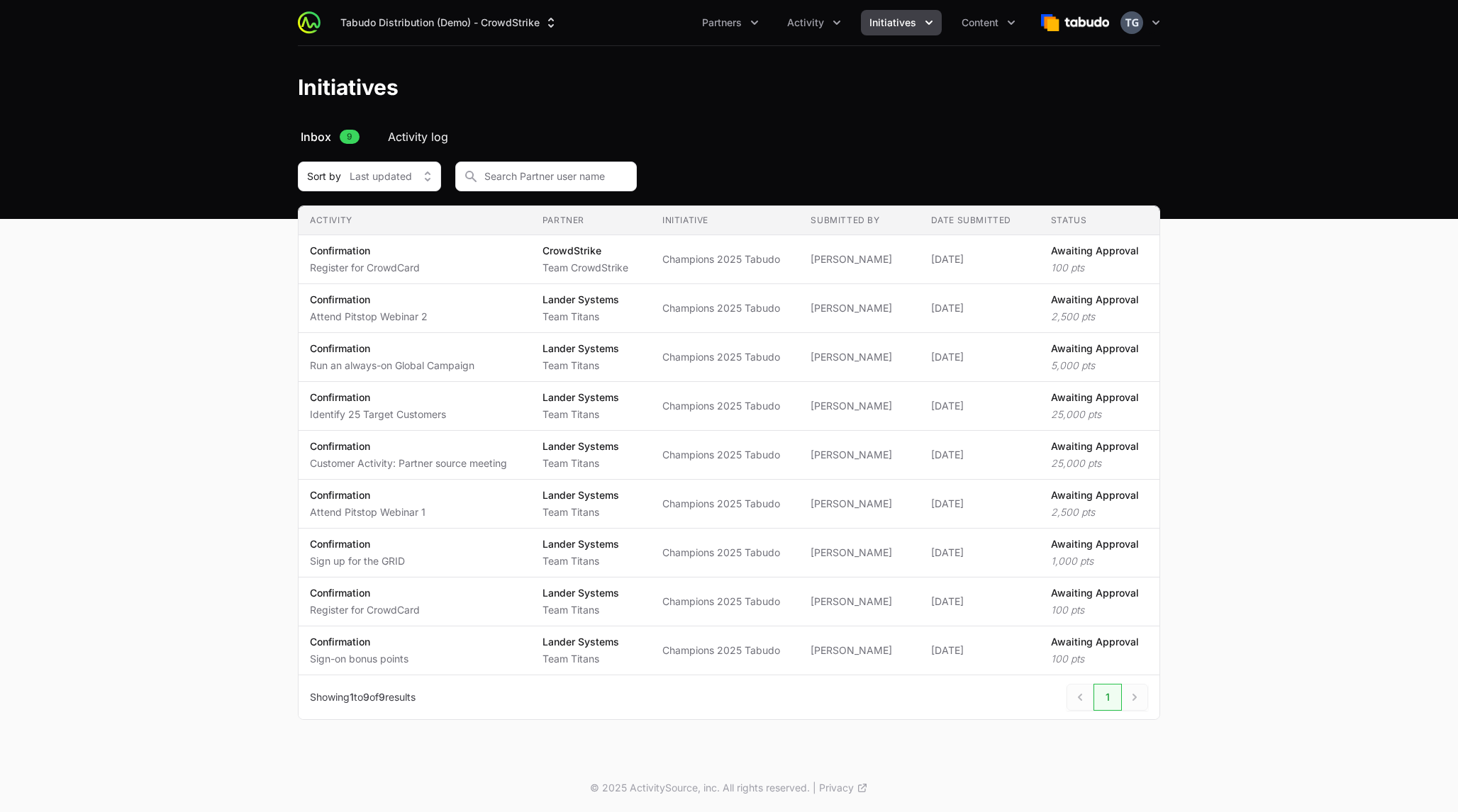
click at [420, 138] on span "Activity log" at bounding box center [418, 137] width 61 height 17
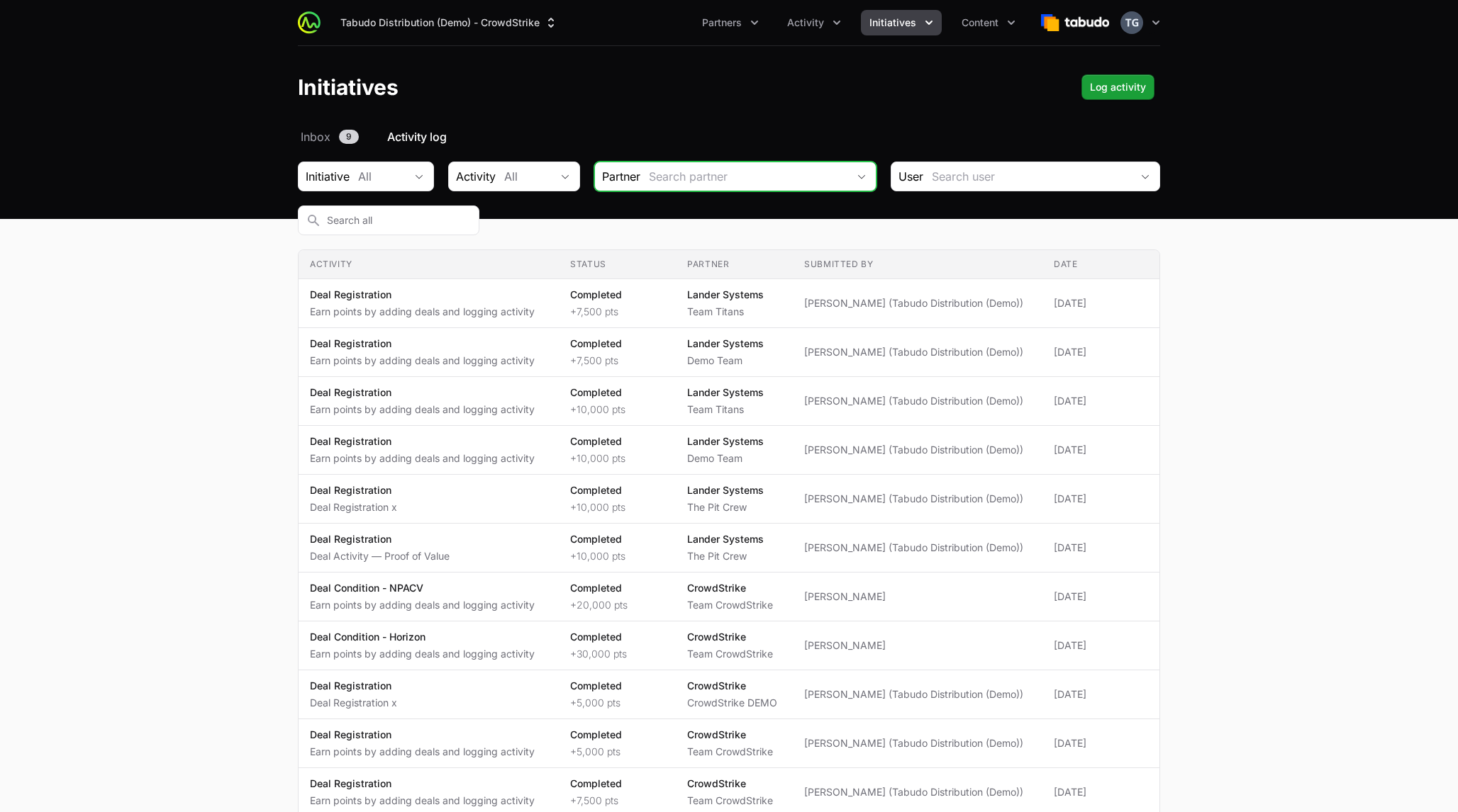
click at [640, 169] on input "Initiative activity log Filters" at bounding box center [744, 176] width 208 height 28
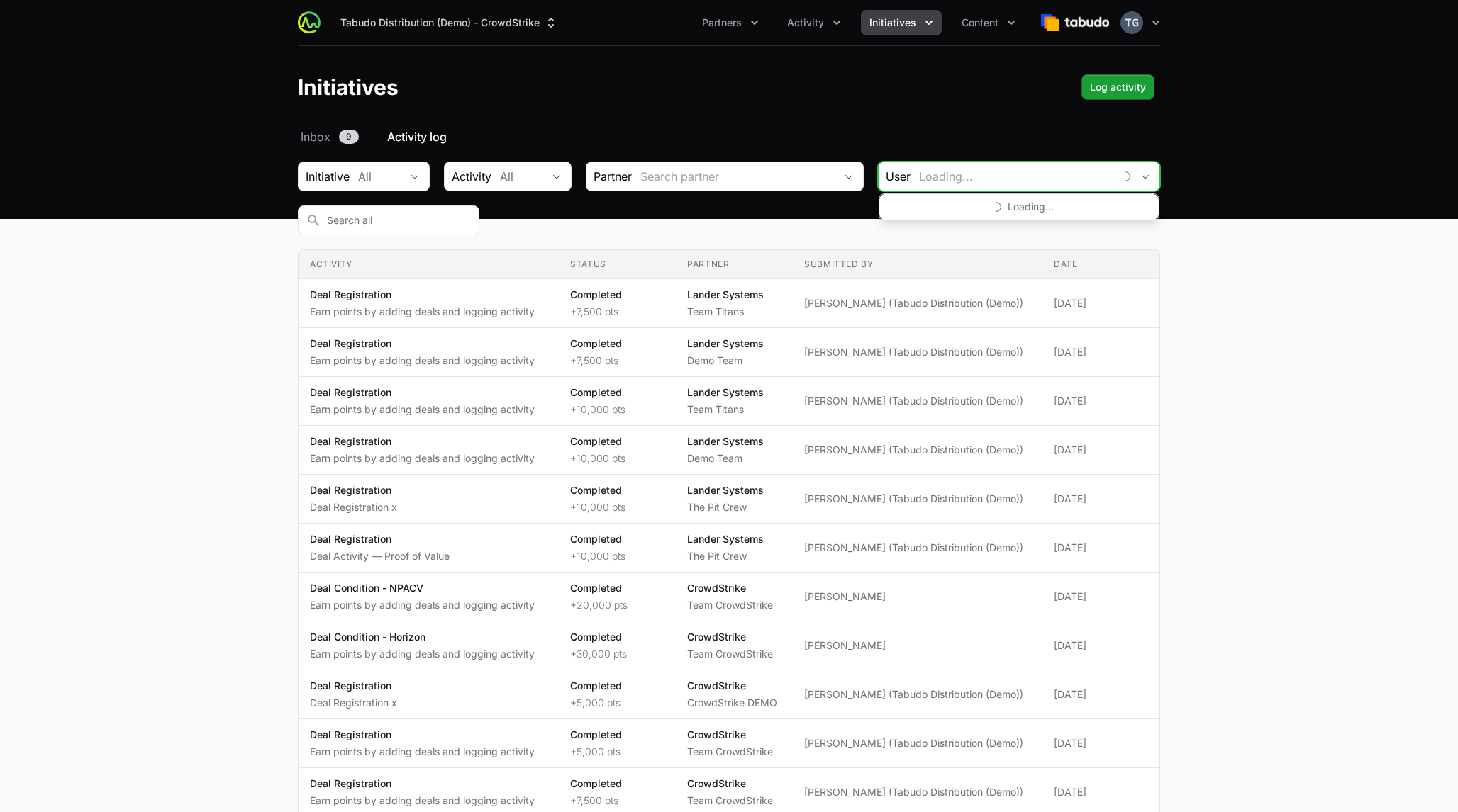
click at [910, 180] on input "Initiative activity log Filters" at bounding box center [1012, 176] width 203 height 28
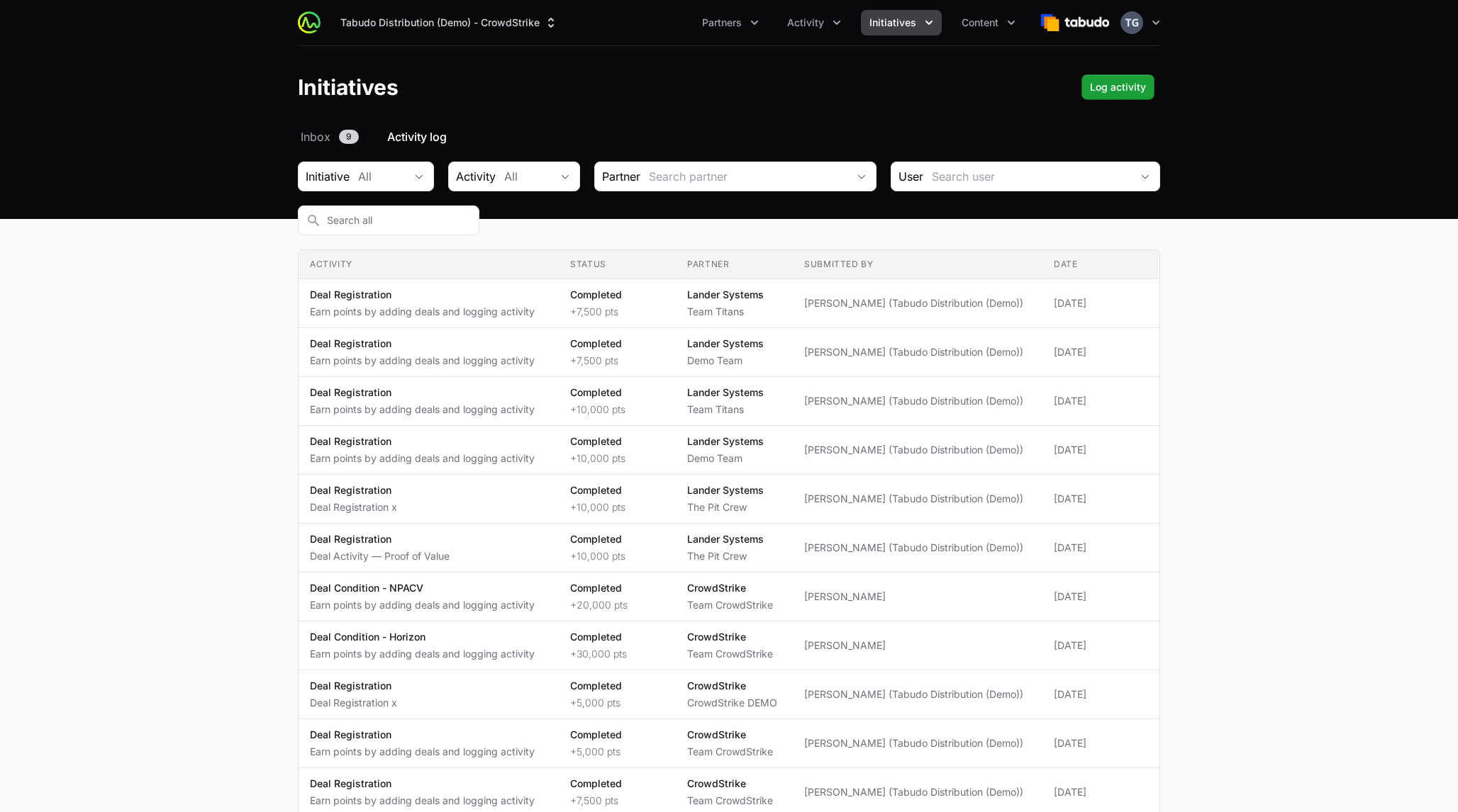
click at [923, 182] on input "Initiative activity log Filters" at bounding box center [1027, 176] width 208 height 28
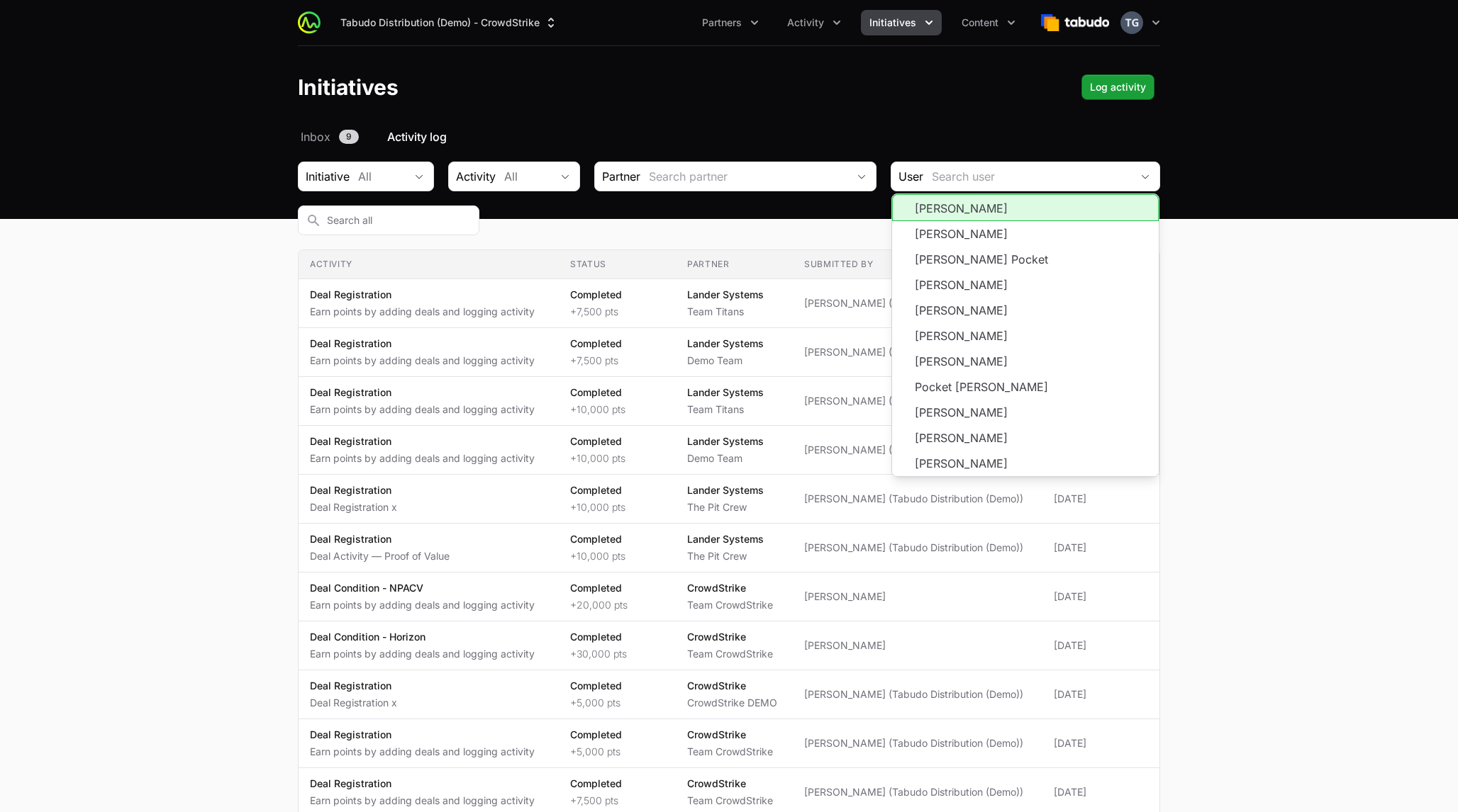
click at [794, 124] on header "Initiatives Log activity" at bounding box center [729, 87] width 1458 height 82
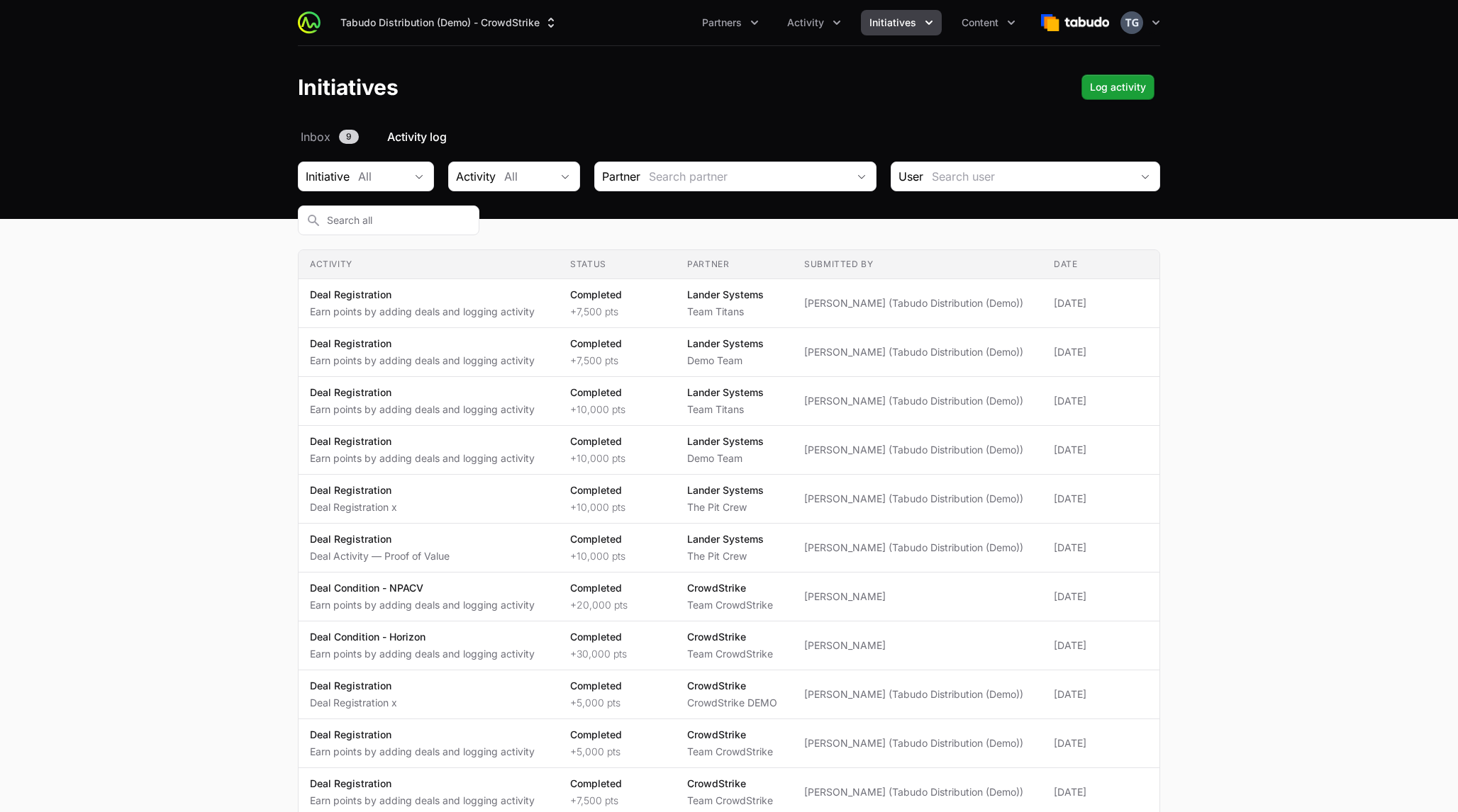
click at [909, 33] on button "Initiatives" at bounding box center [901, 22] width 81 height 25
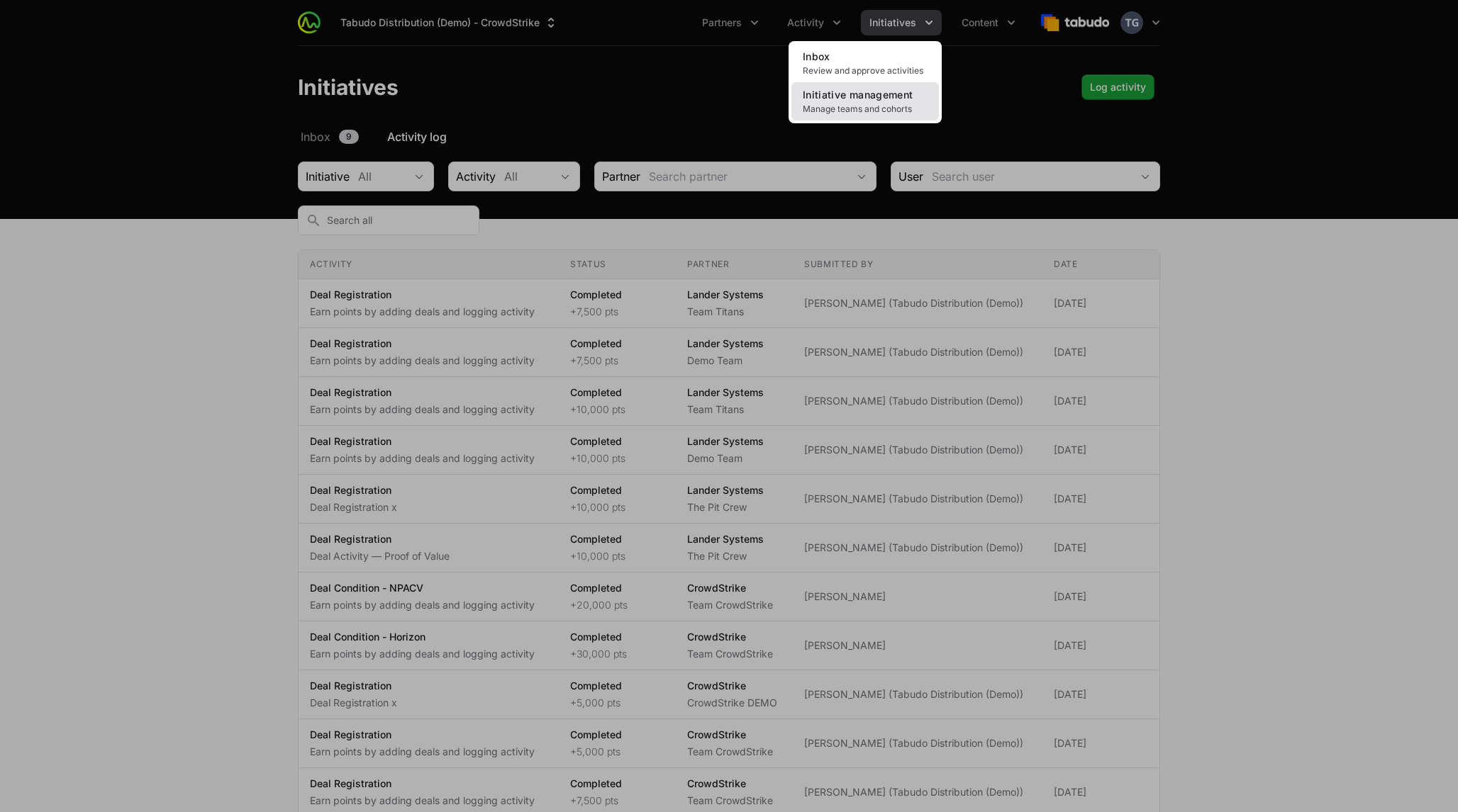
click at [892, 96] on span "Initiative management" at bounding box center [857, 94] width 110 height 12
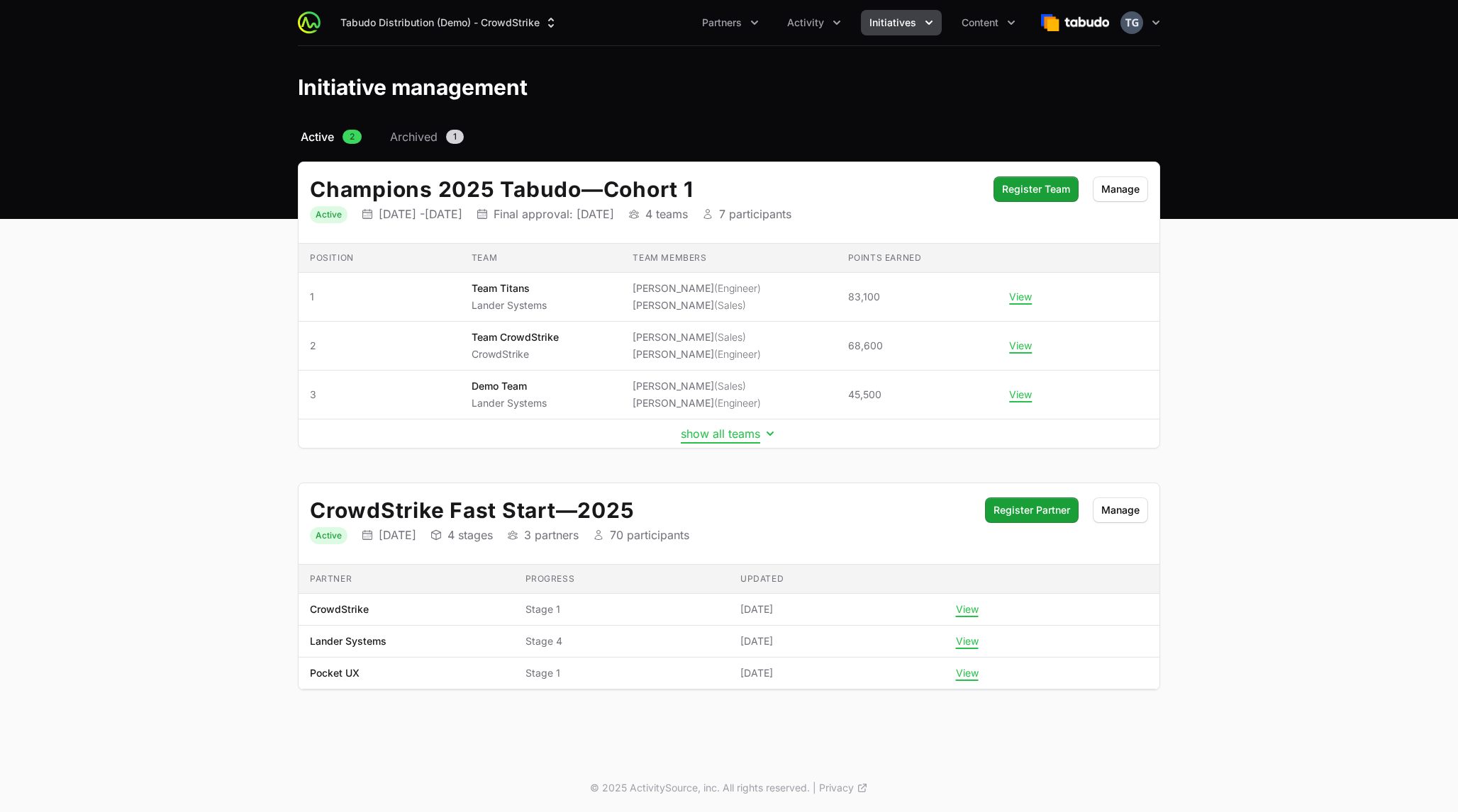
click at [728, 434] on button "show all teams" at bounding box center [729, 434] width 97 height 14
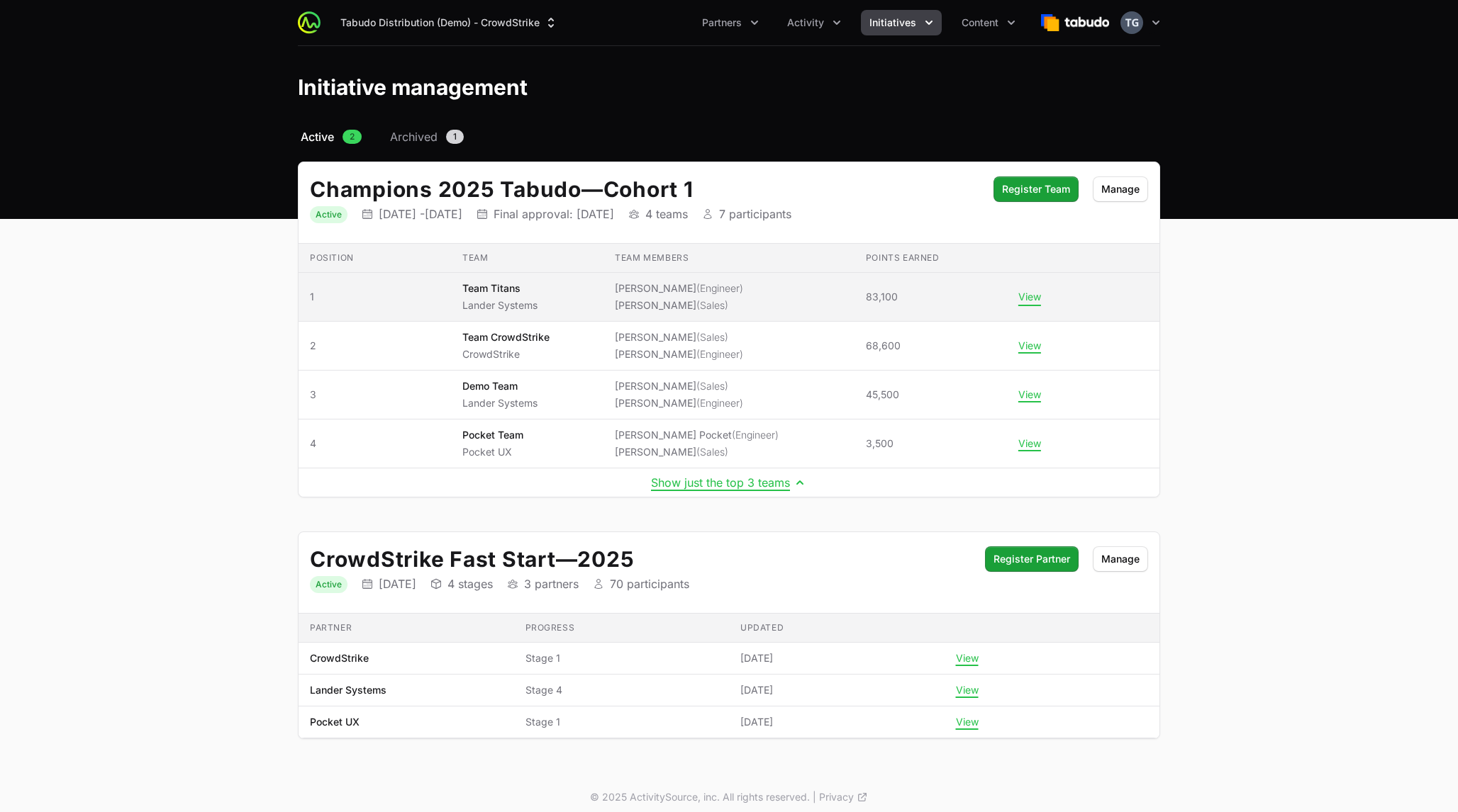
click at [1029, 294] on button "View" at bounding box center [1029, 297] width 22 height 13
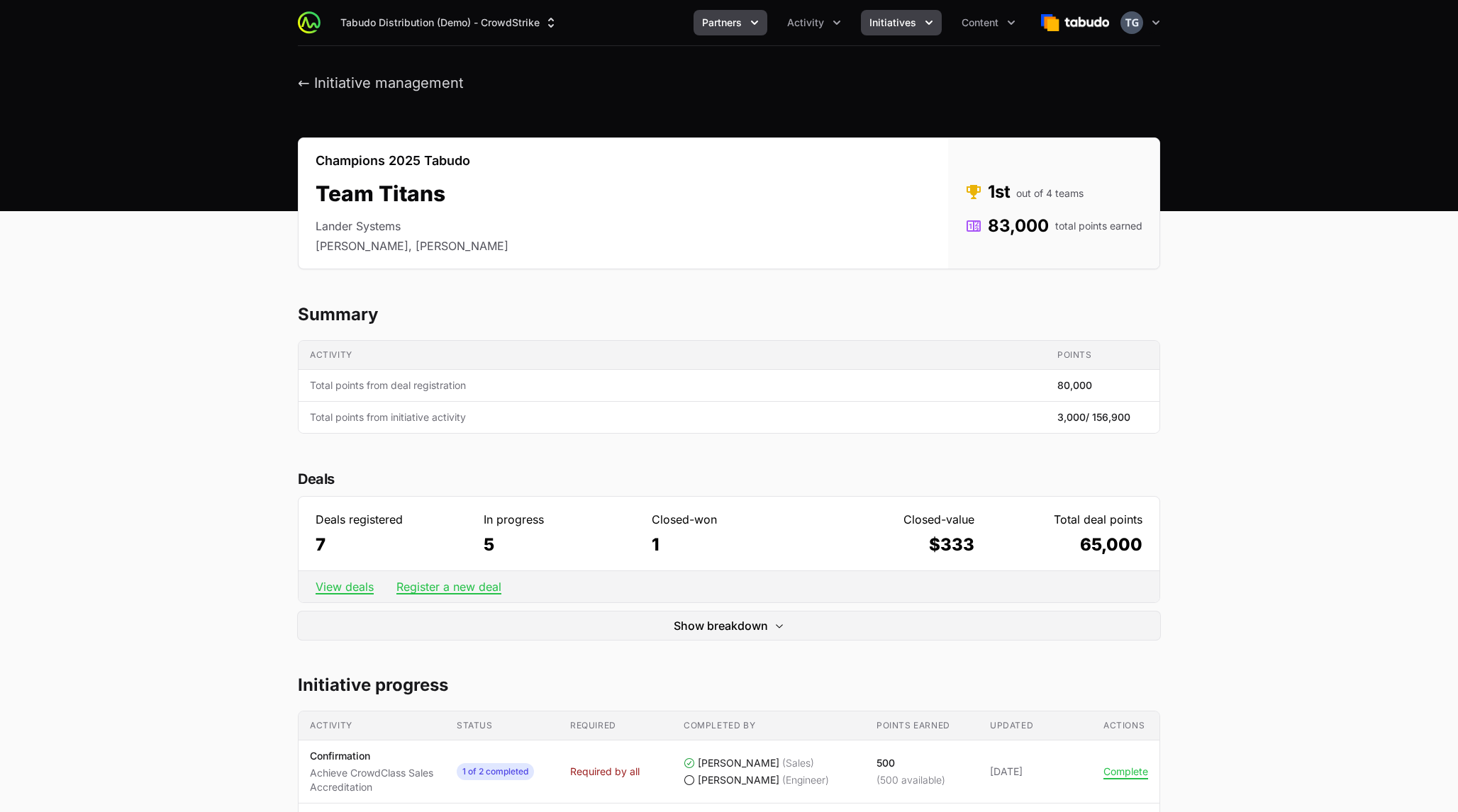
click at [738, 12] on button "Partners" at bounding box center [730, 22] width 74 height 25
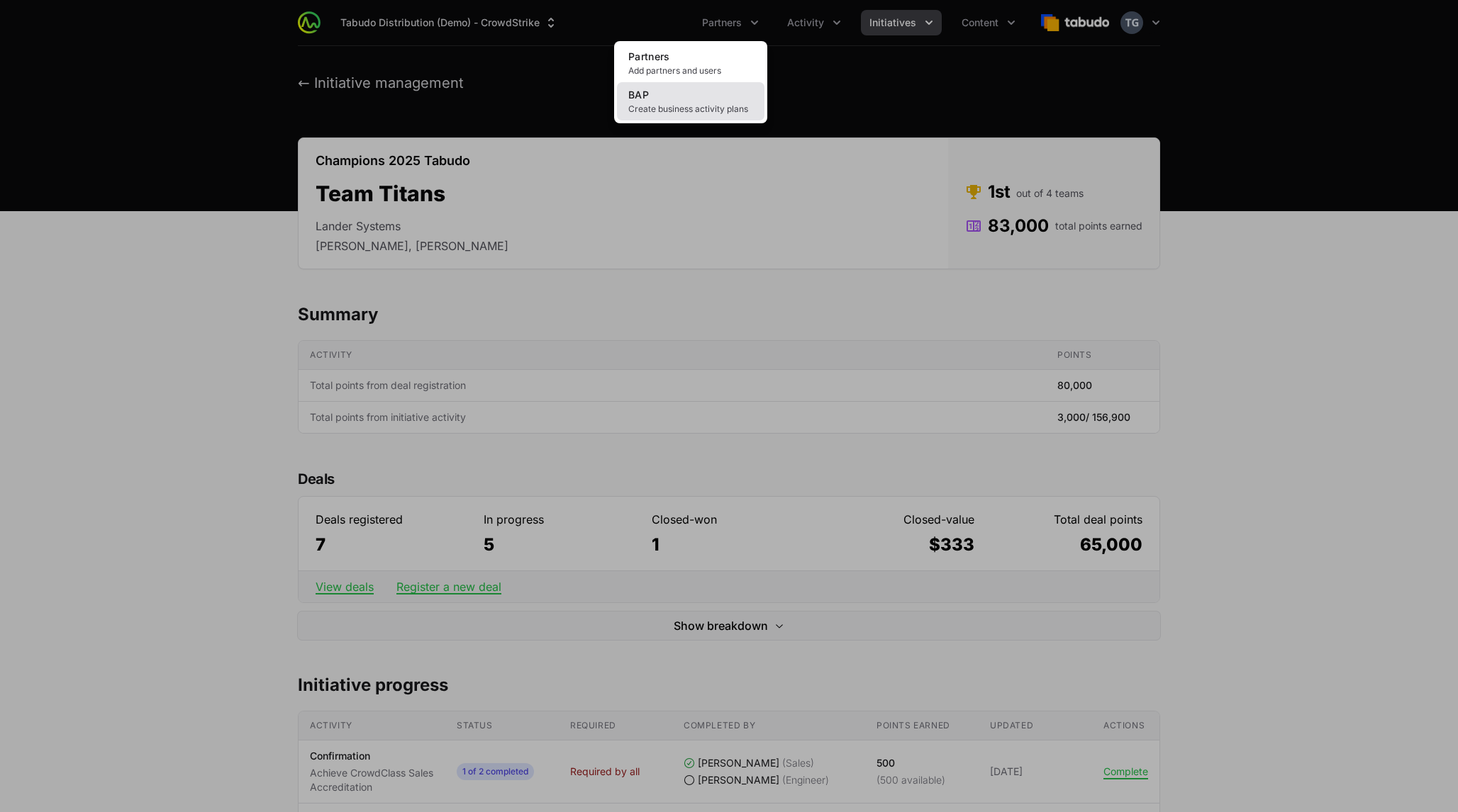
click at [706, 96] on link "BAP Create business activity plans" at bounding box center [690, 101] width 147 height 38
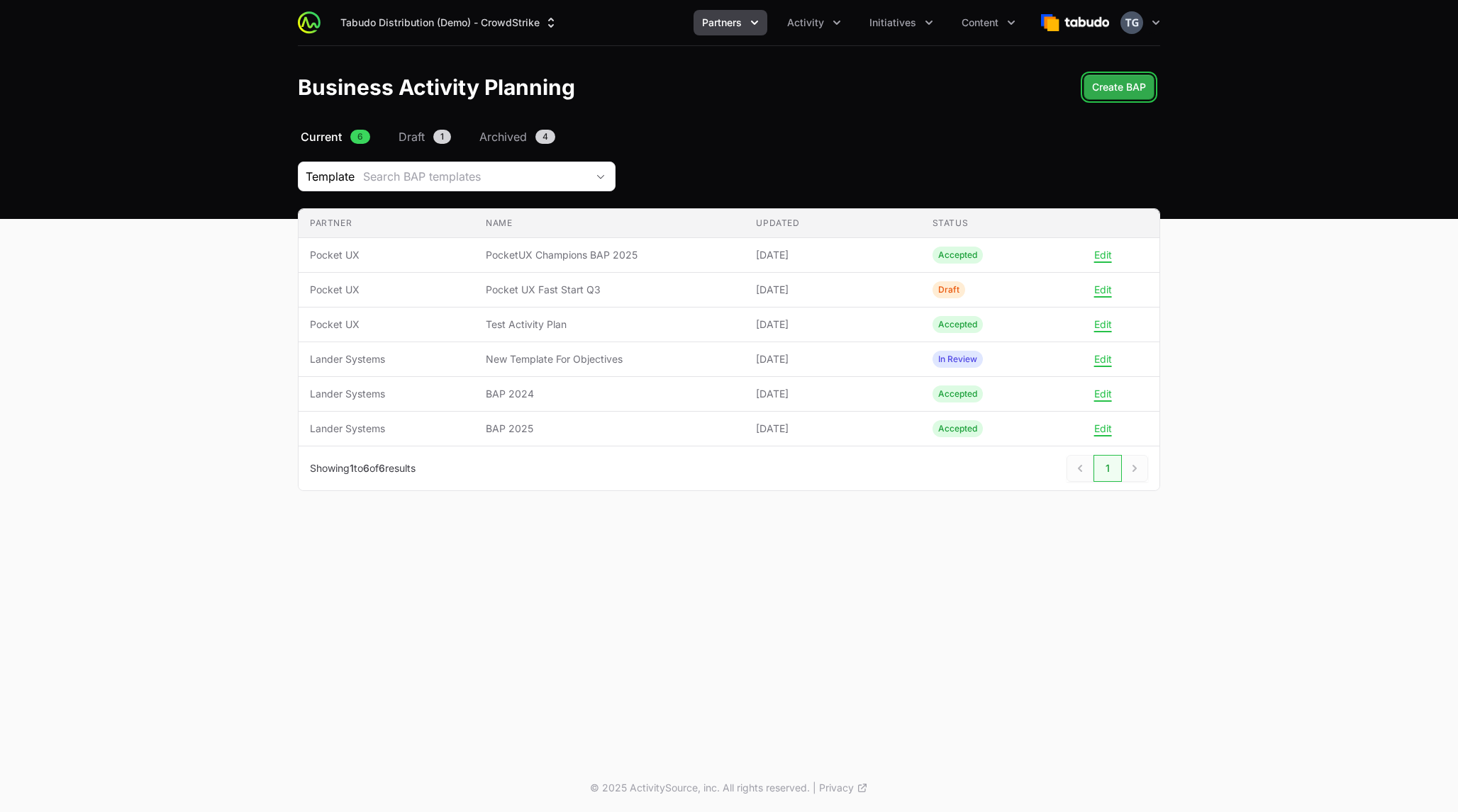
click at [1102, 92] on span "Create BAP" at bounding box center [1119, 87] width 54 height 17
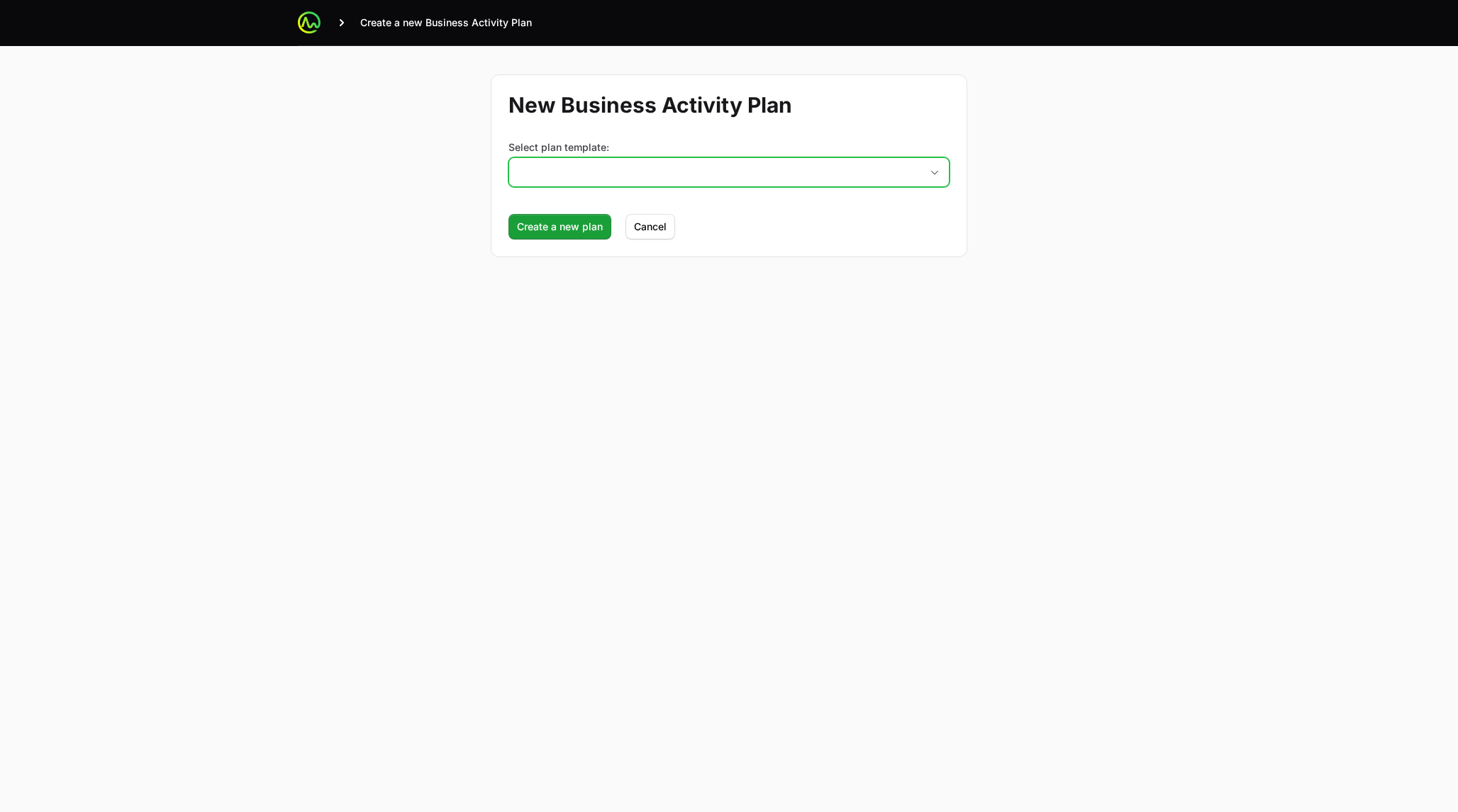
click at [815, 165] on button "placeholder" at bounding box center [729, 172] width 440 height 28
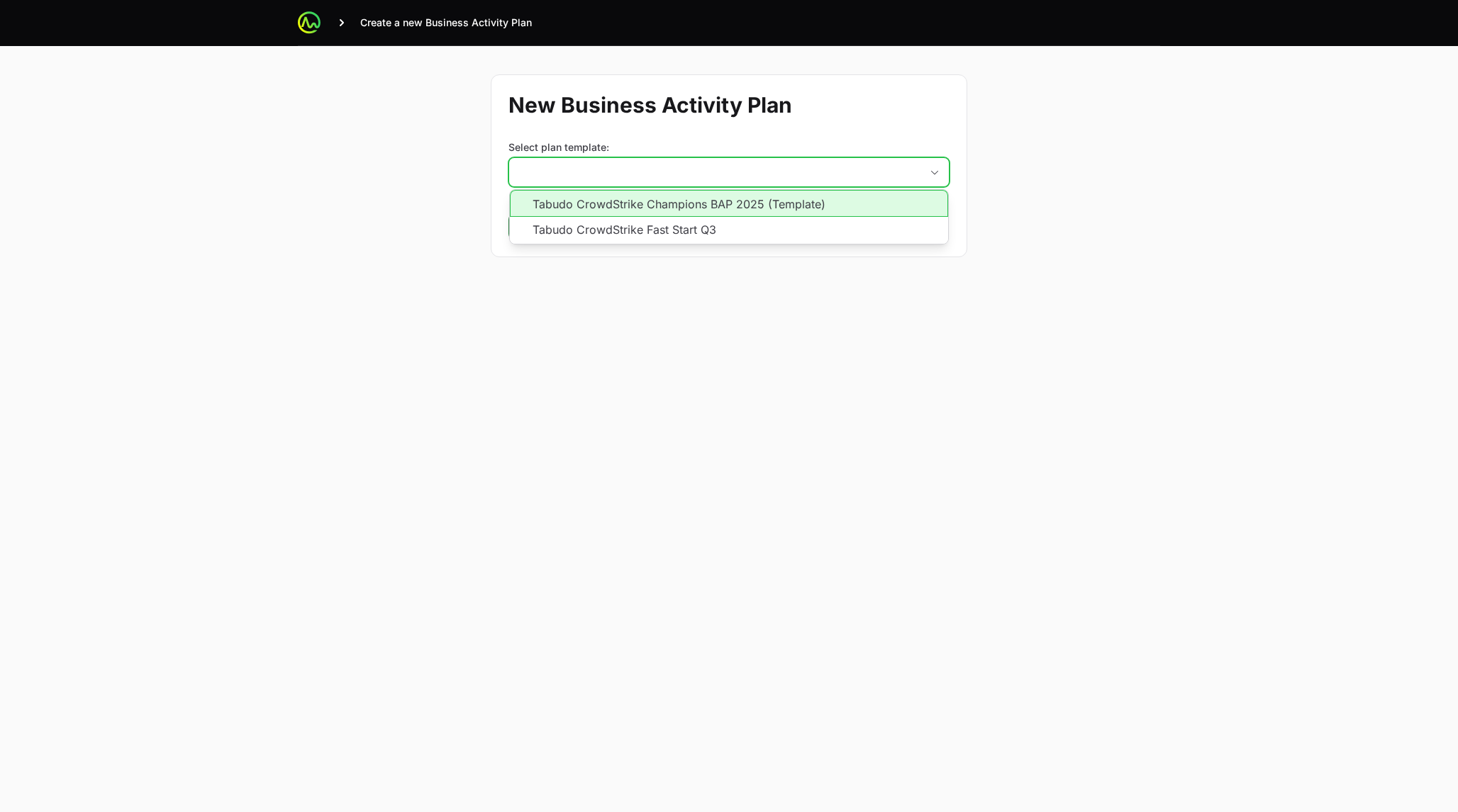
click at [806, 200] on li "Tabudo CrowdStrike Champions BAP 2025 (Template)" at bounding box center [729, 203] width 438 height 27
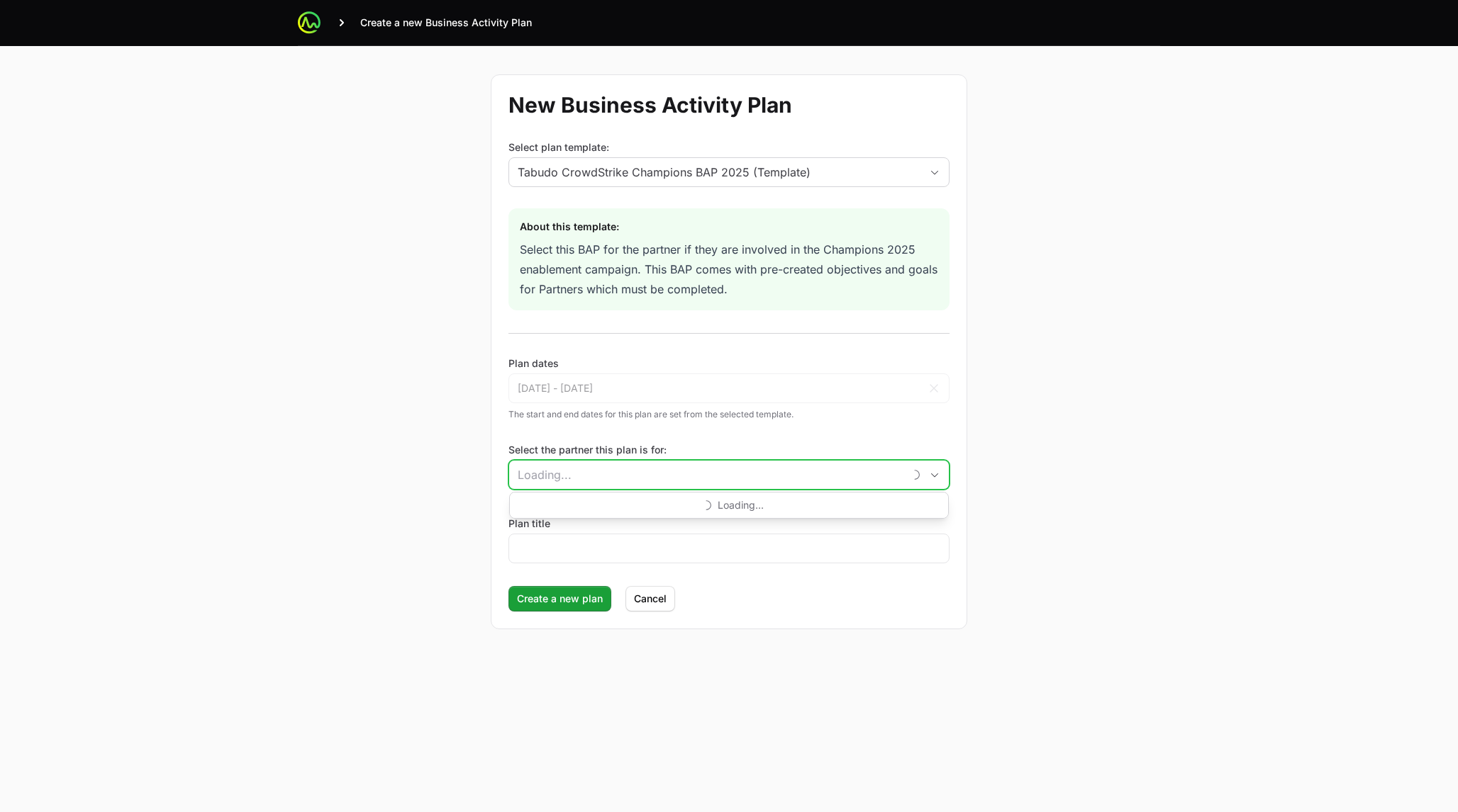
click at [696, 480] on input "Select the partner this plan is for:" at bounding box center [706, 475] width 394 height 28
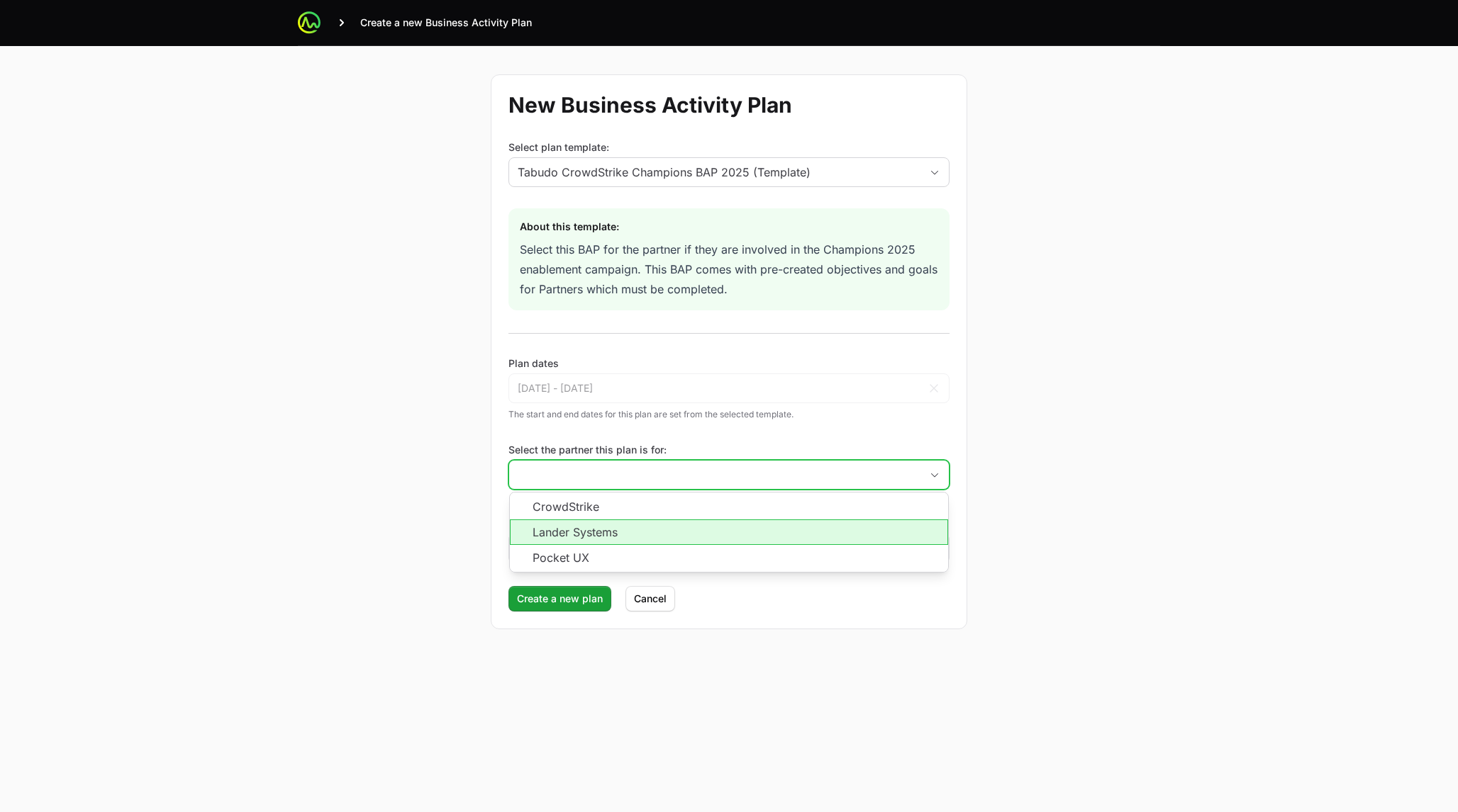
click at [681, 526] on li "Lander Systems" at bounding box center [729, 532] width 438 height 25
type input "Lander Systems"
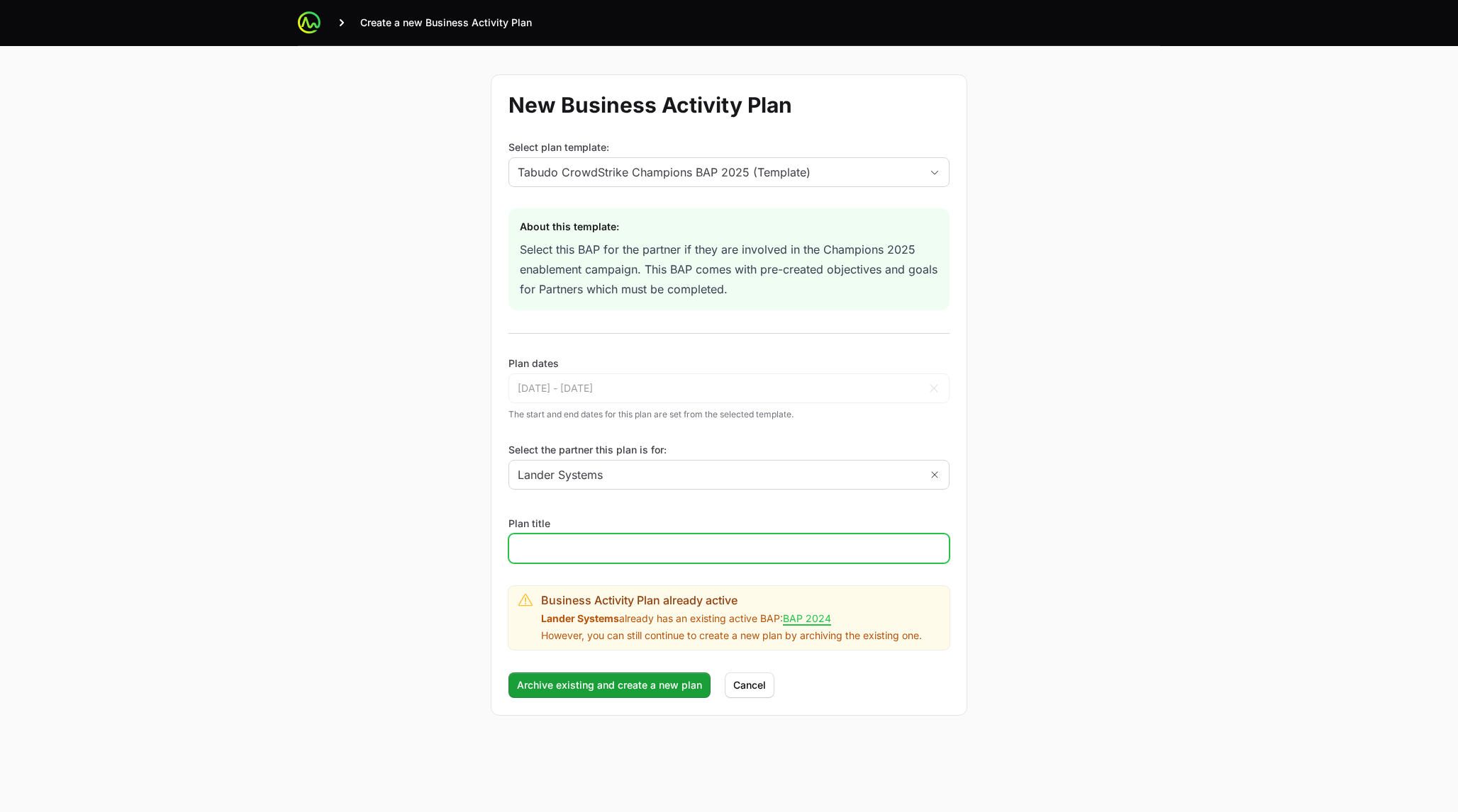
click at [565, 542] on input "Plan title" at bounding box center [729, 548] width 423 height 17
type input "Test"
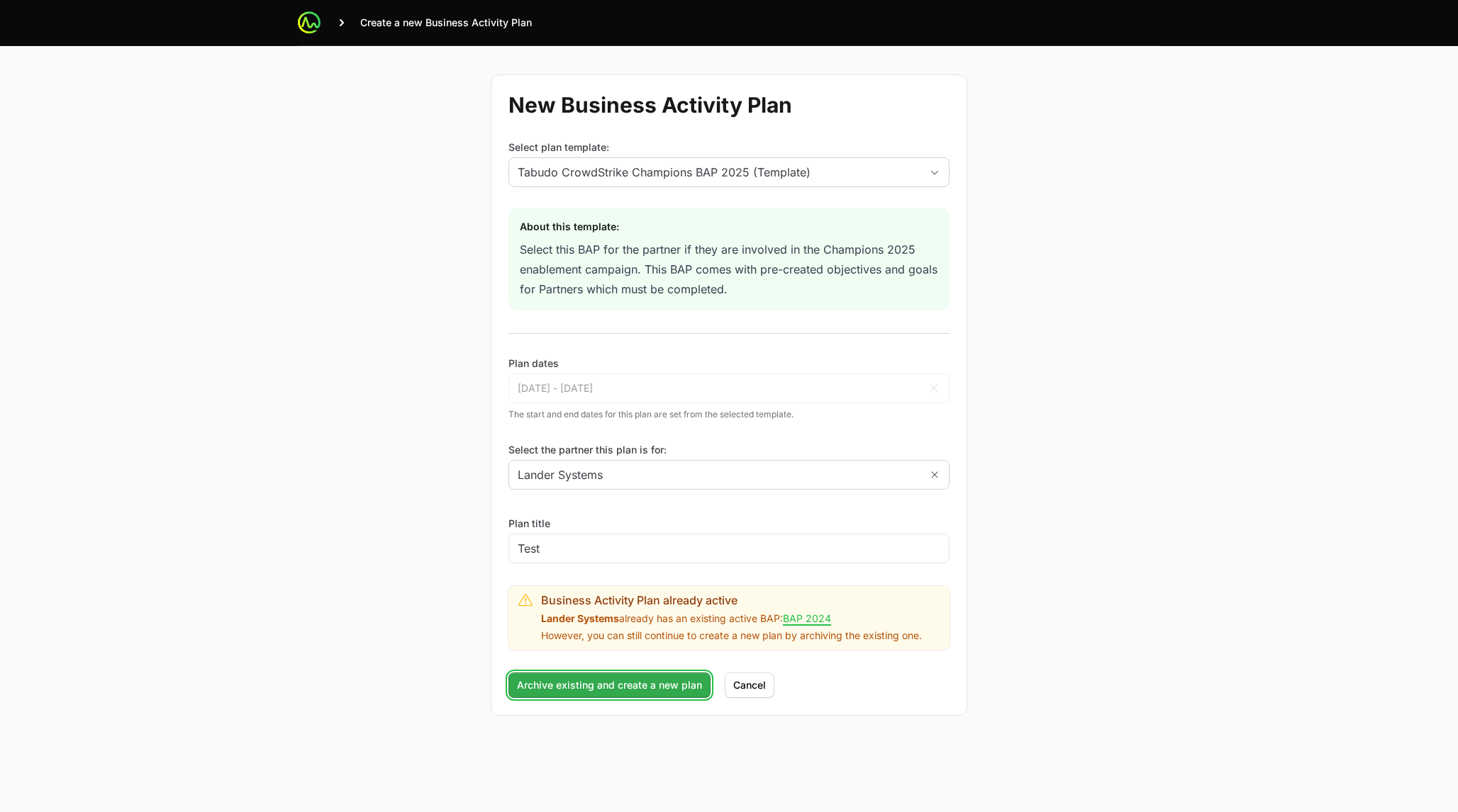
click at [581, 687] on span "Archive existing and create a new plan" at bounding box center [609, 685] width 185 height 17
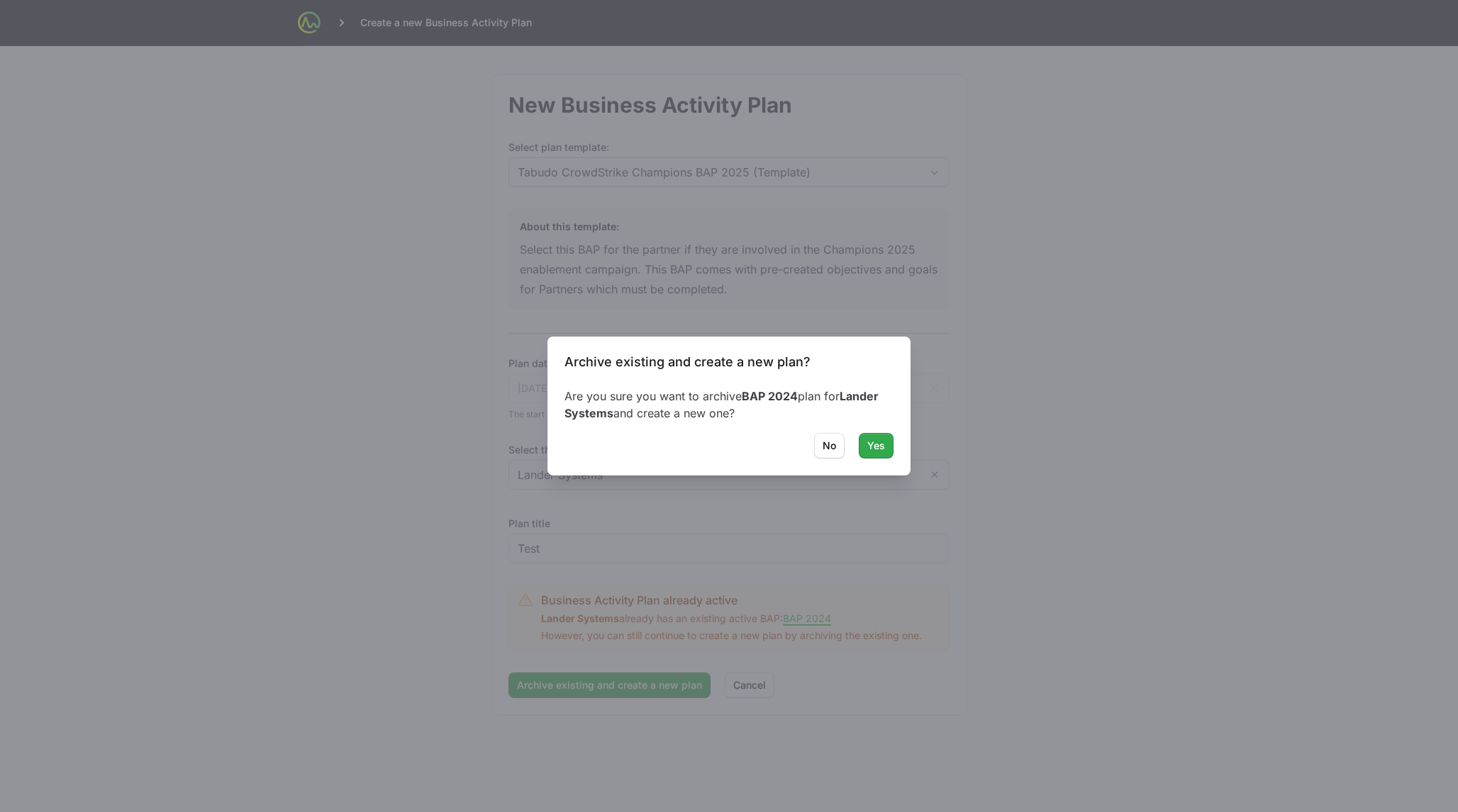
click at [872, 443] on span "Yes" at bounding box center [876, 446] width 18 height 17
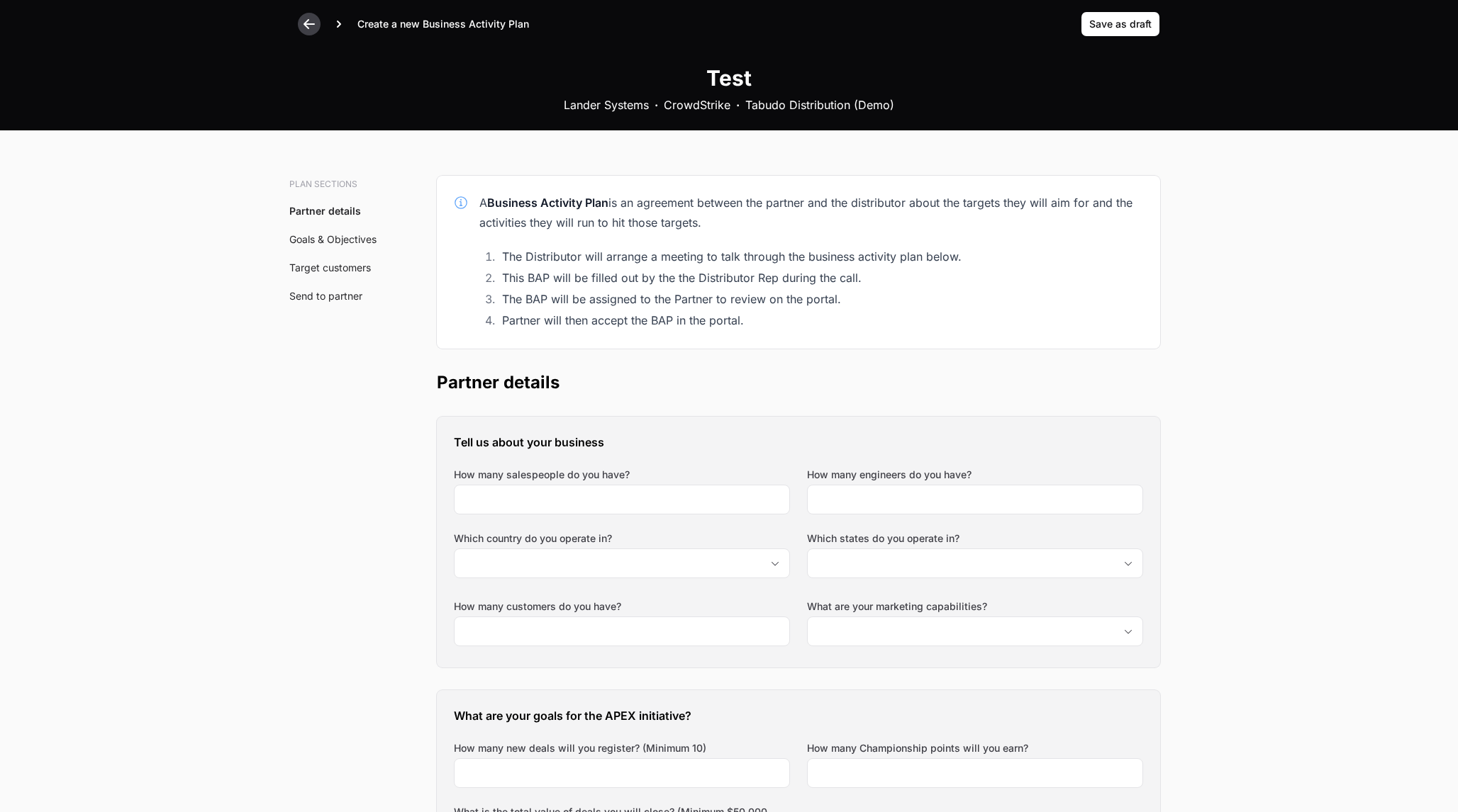
click at [310, 23] on icon at bounding box center [309, 24] width 11 height 10
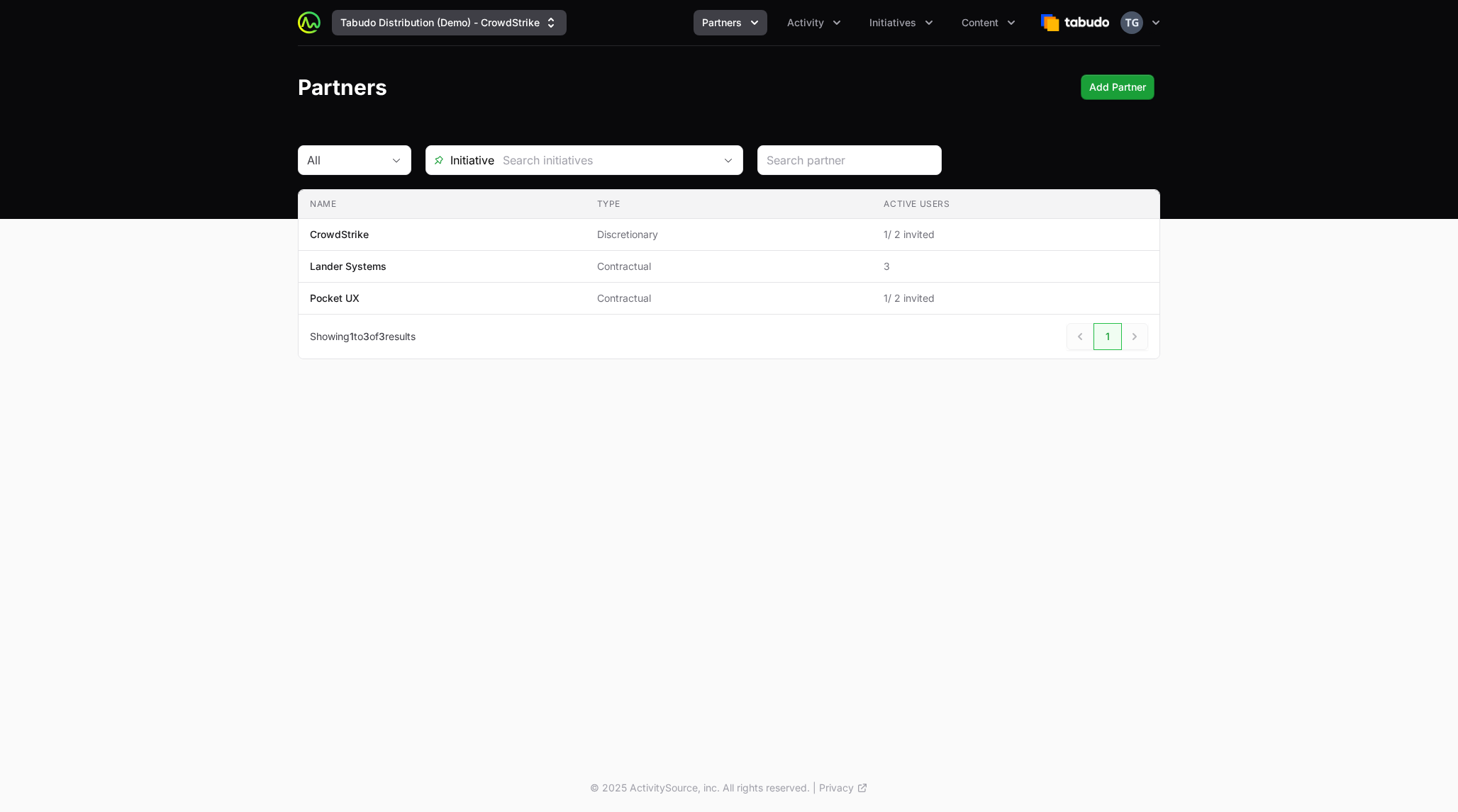
click at [524, 28] on button "Tabudo Distribution (Demo) - CrowdStrike" at bounding box center [450, 22] width 235 height 25
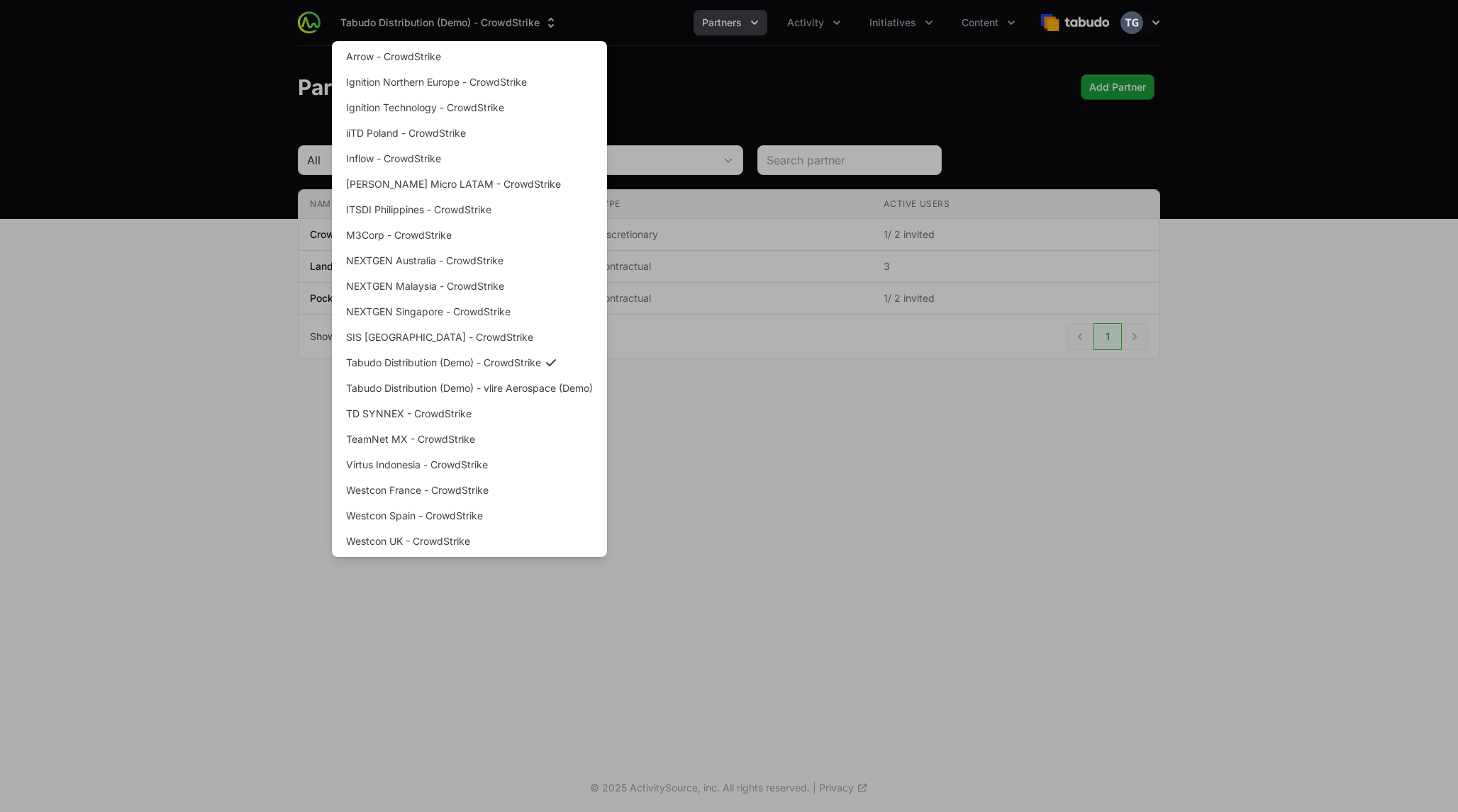
click at [1139, 434] on div "Supplier switch menu" at bounding box center [729, 406] width 1458 height 812
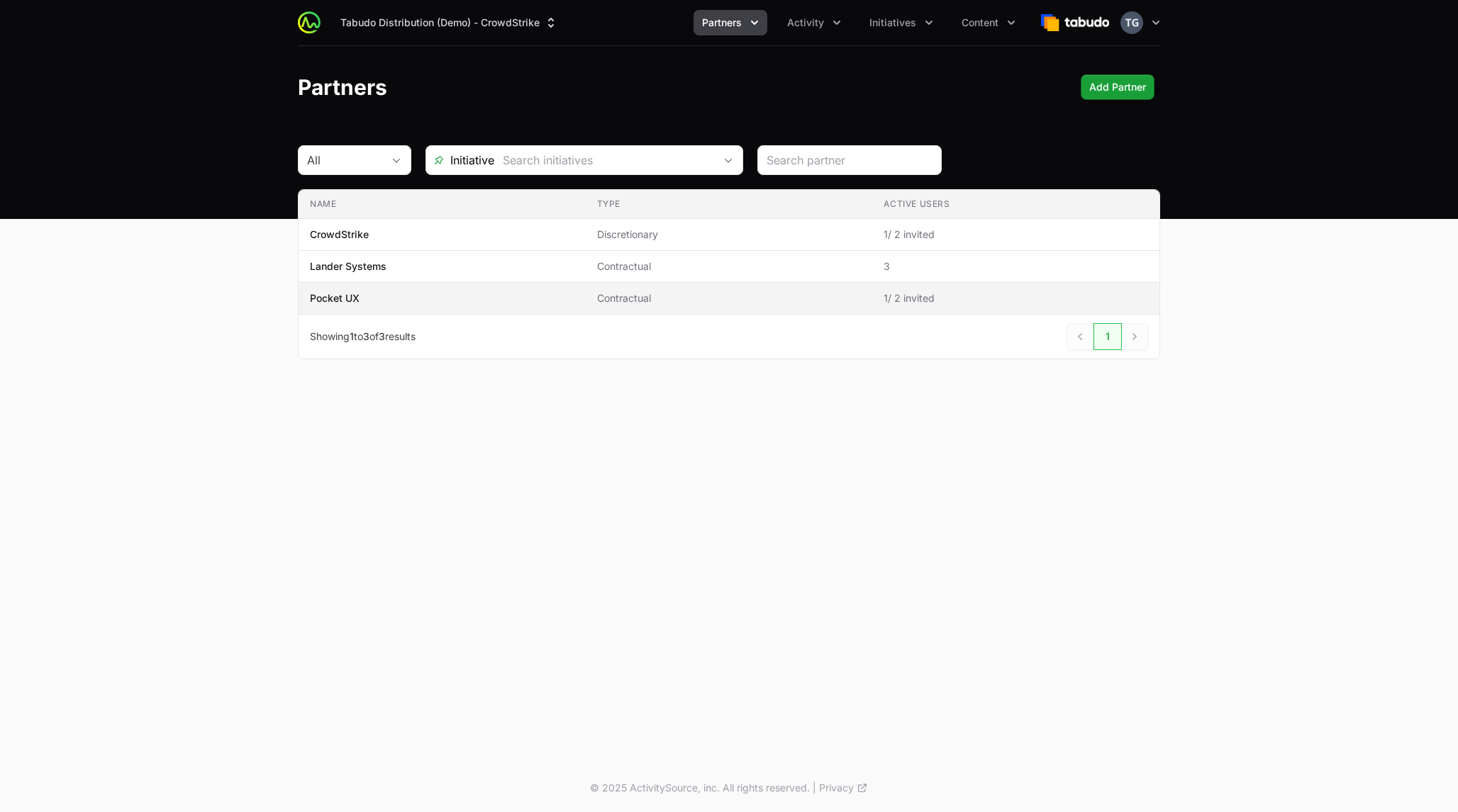
click at [415, 311] on td "Name Pocket UX" at bounding box center [442, 298] width 287 height 32
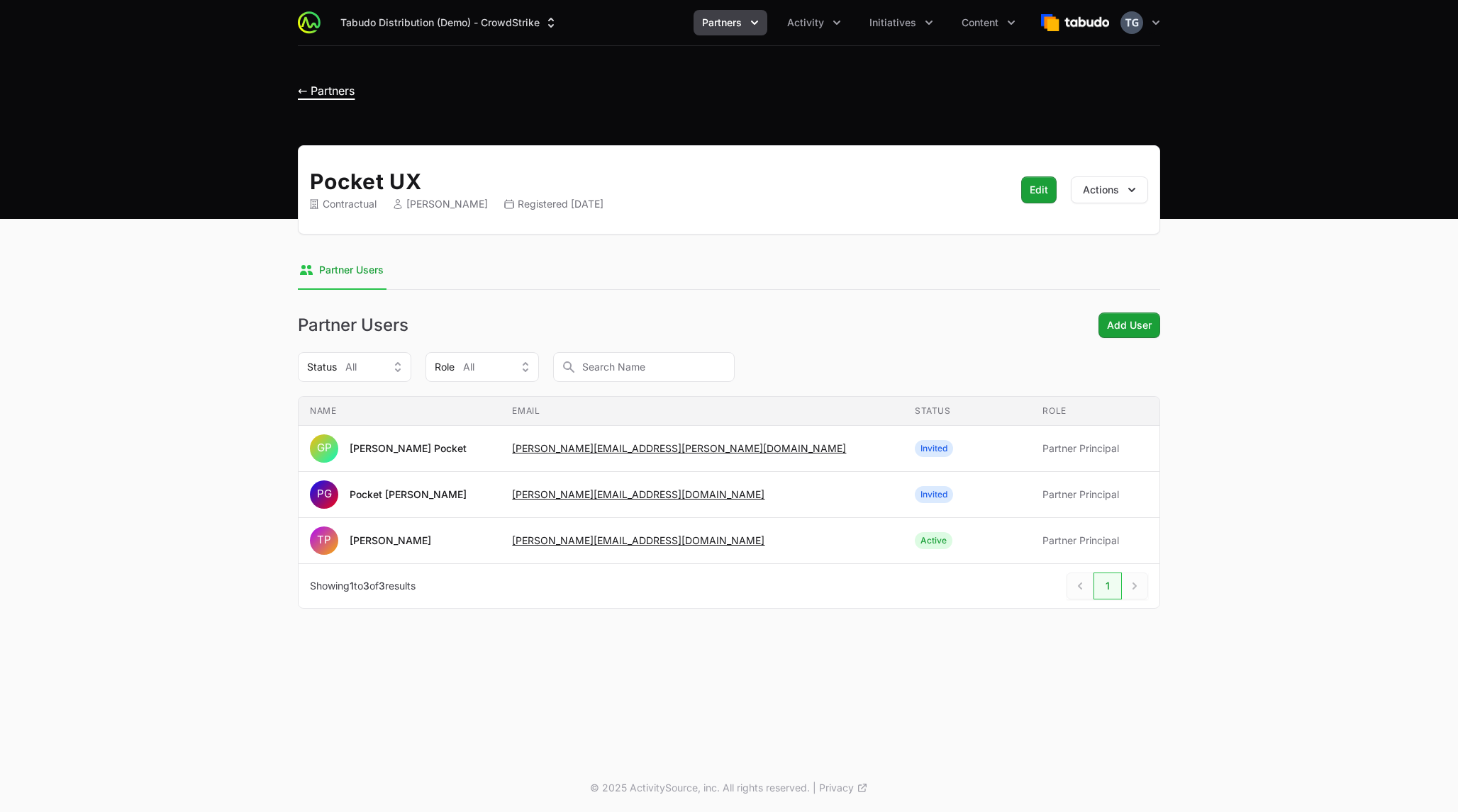
click at [320, 87] on span "← Partners" at bounding box center [326, 90] width 57 height 14
